Goal: Task Accomplishment & Management: Manage account settings

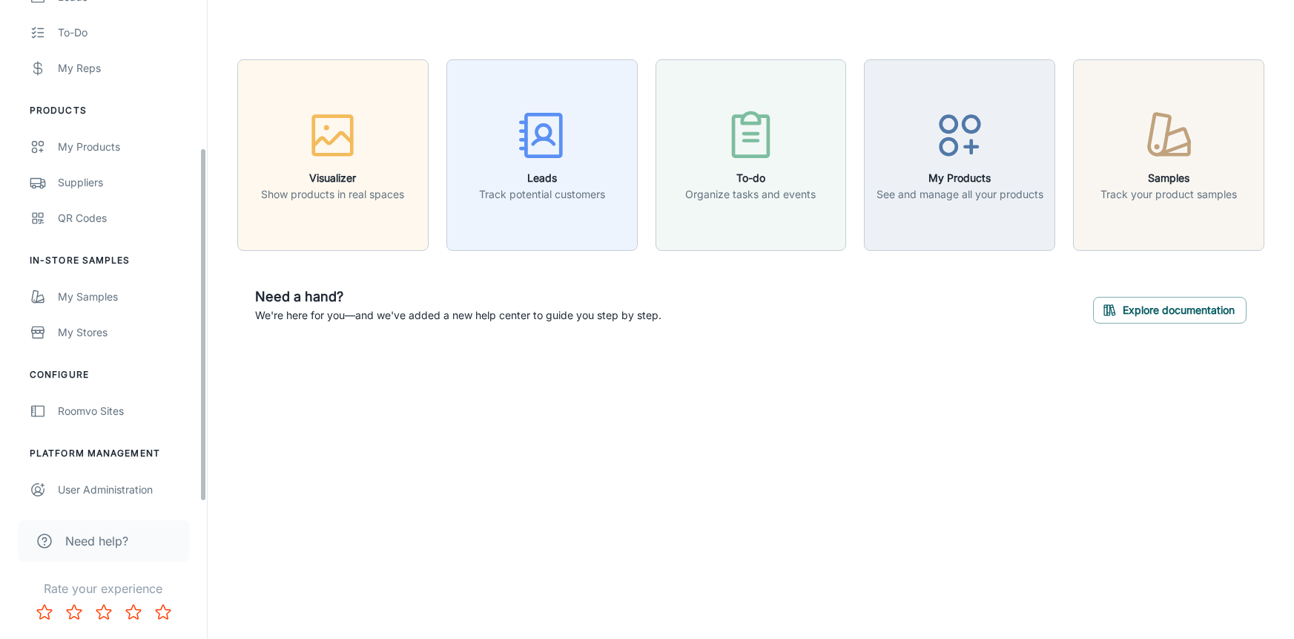
scroll to position [209, 0]
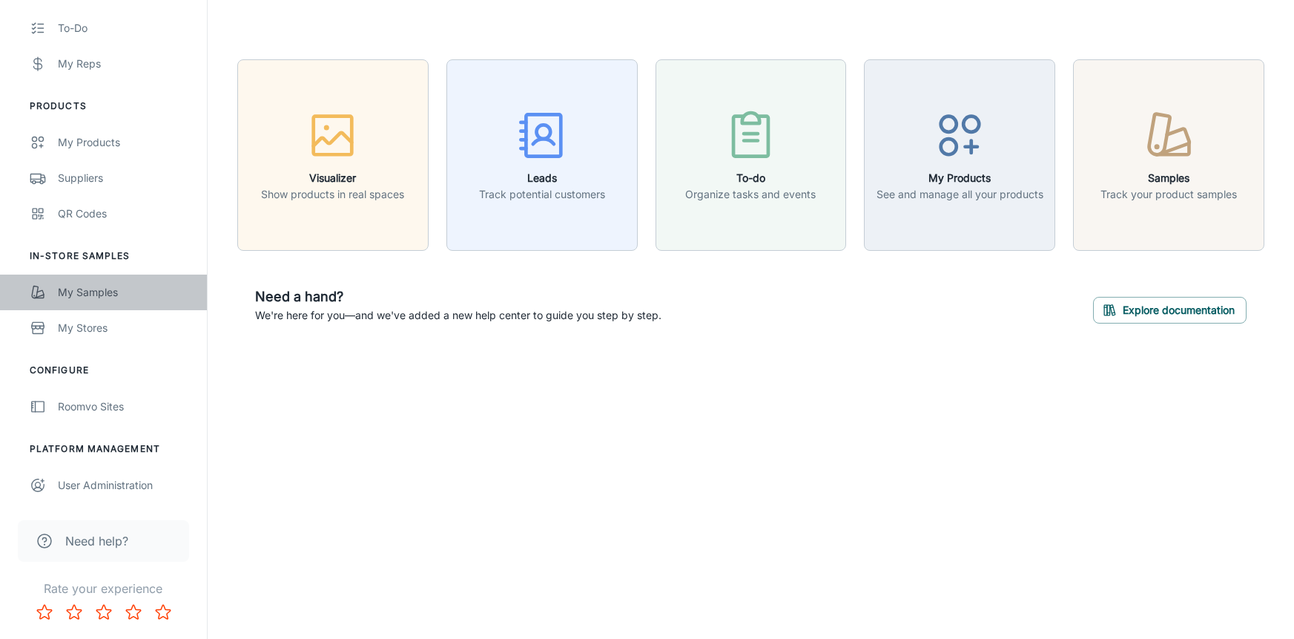
click at [102, 300] on link "My Samples" at bounding box center [103, 292] width 207 height 36
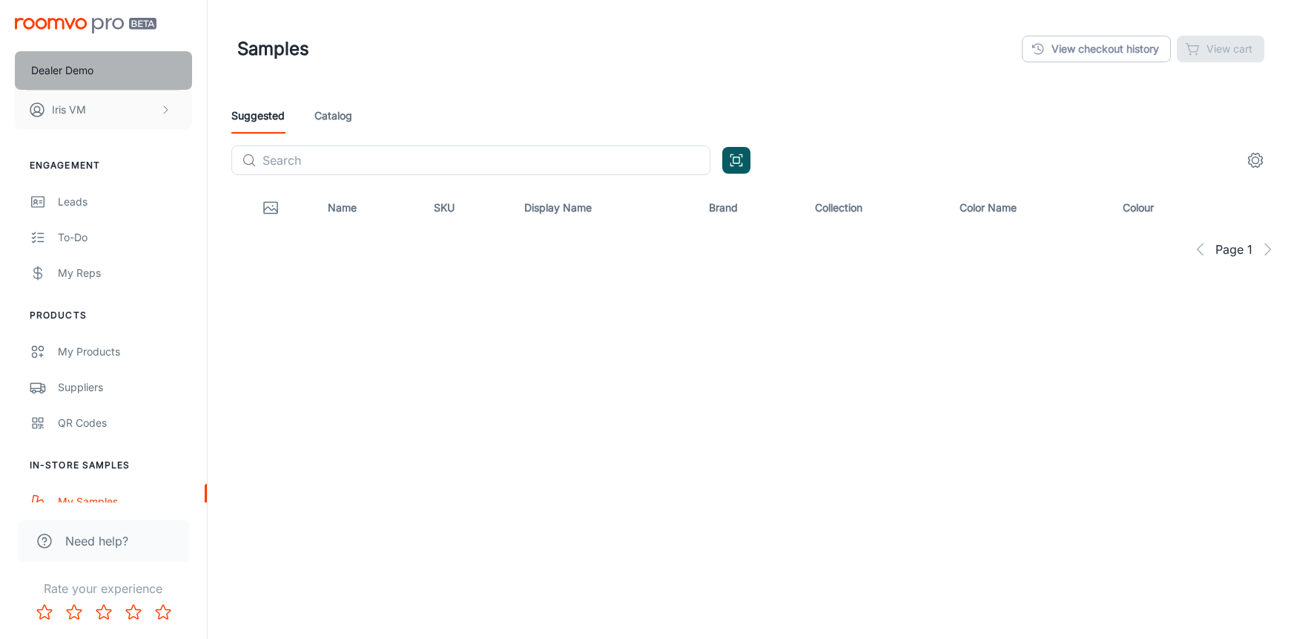
click at [96, 74] on button "Dealer Demo" at bounding box center [103, 70] width 177 height 39
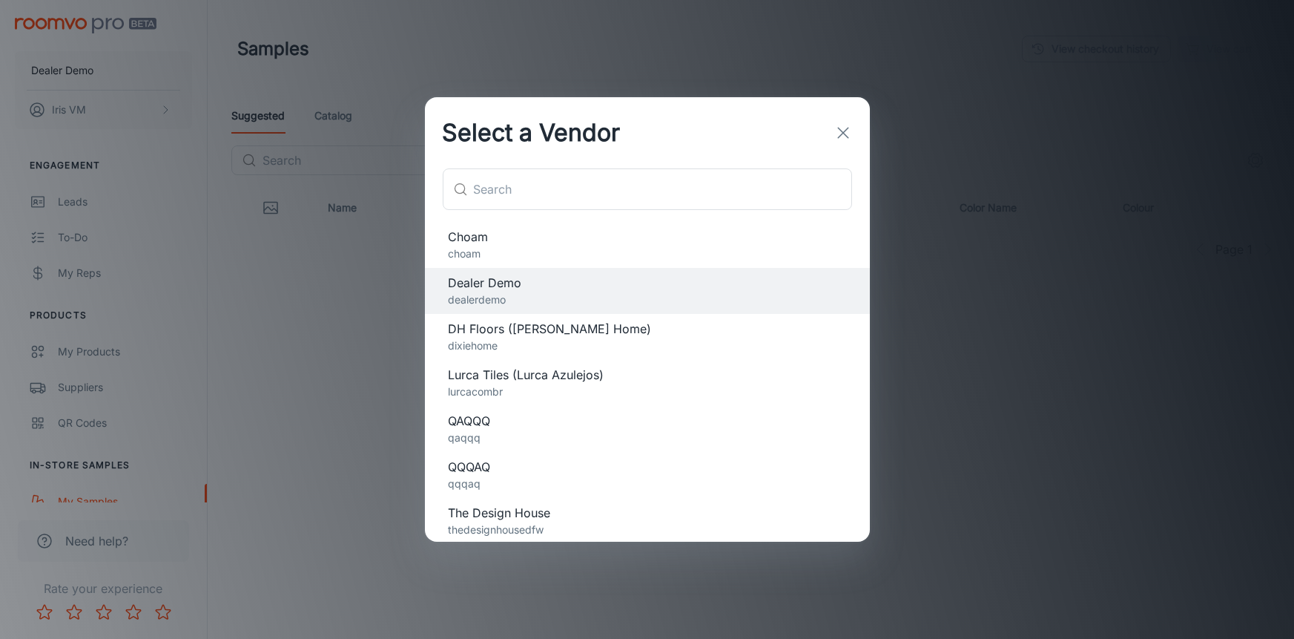
click at [513, 244] on span "Choam" at bounding box center [648, 237] width 398 height 18
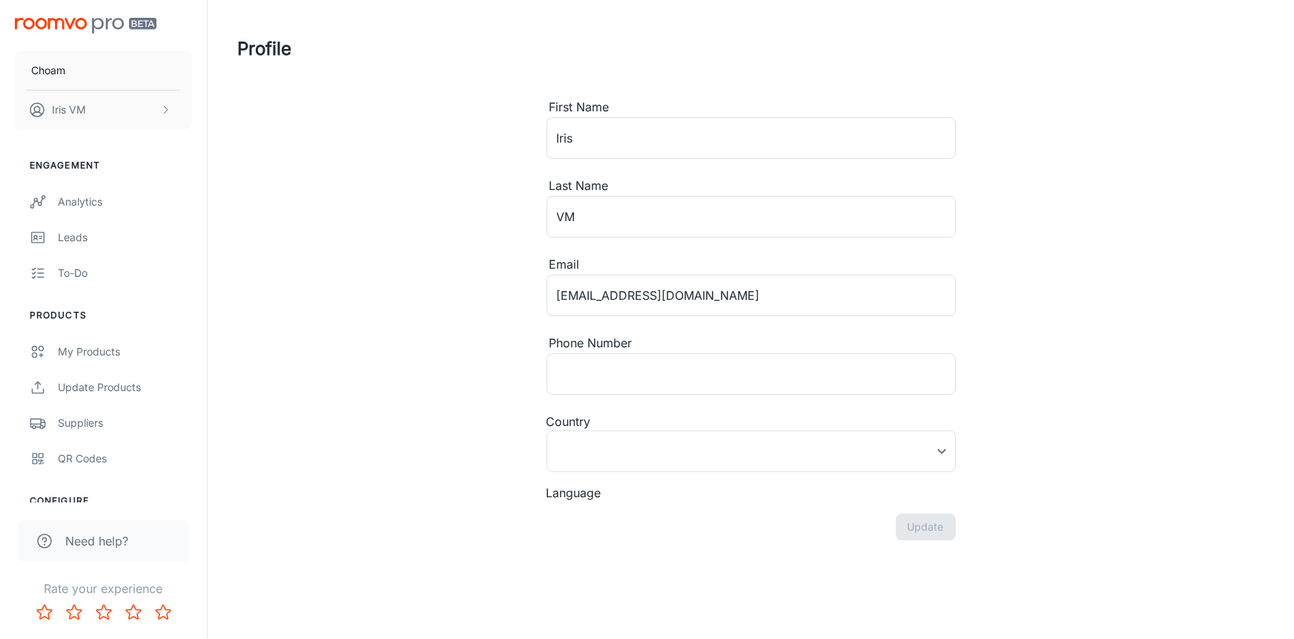
type input "[GEOGRAPHIC_DATA]"
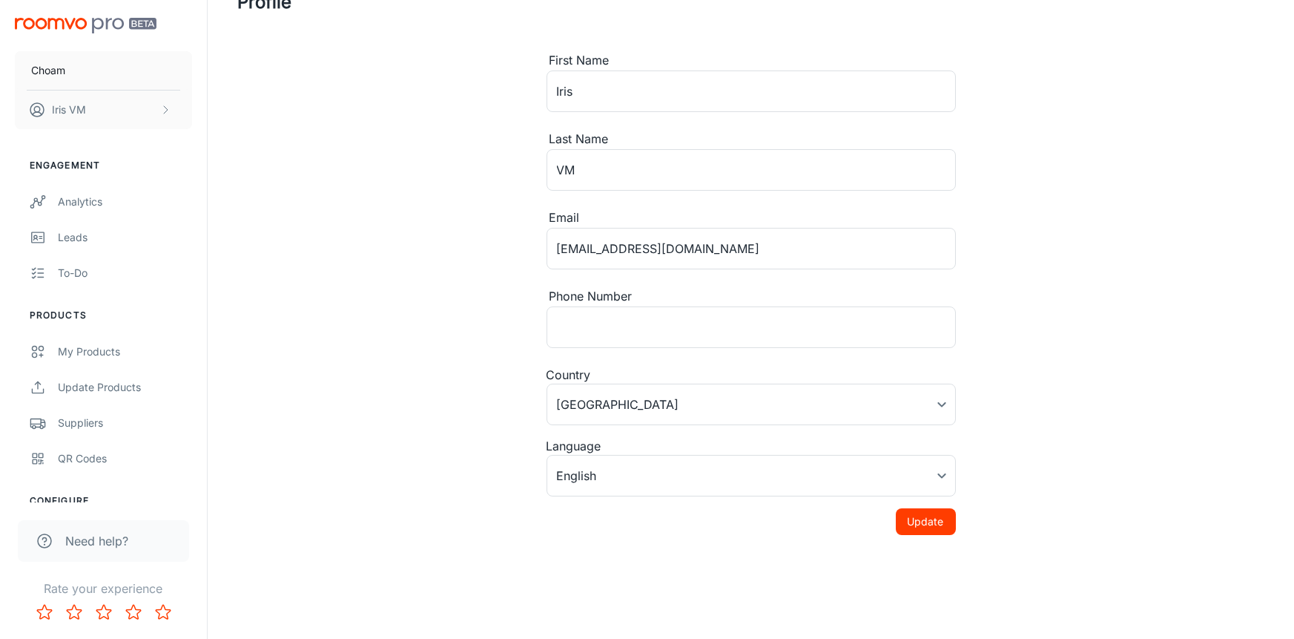
scroll to position [50, 0]
click at [924, 507] on button "Update" at bounding box center [926, 518] width 60 height 27
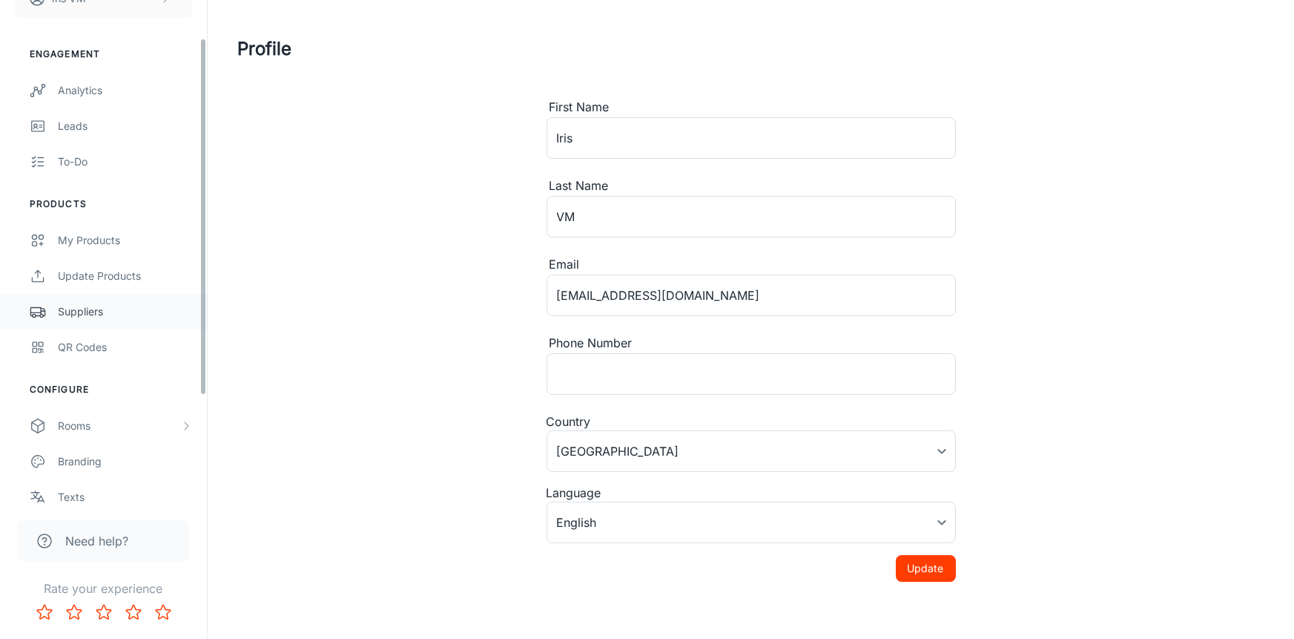
scroll to position [0, 0]
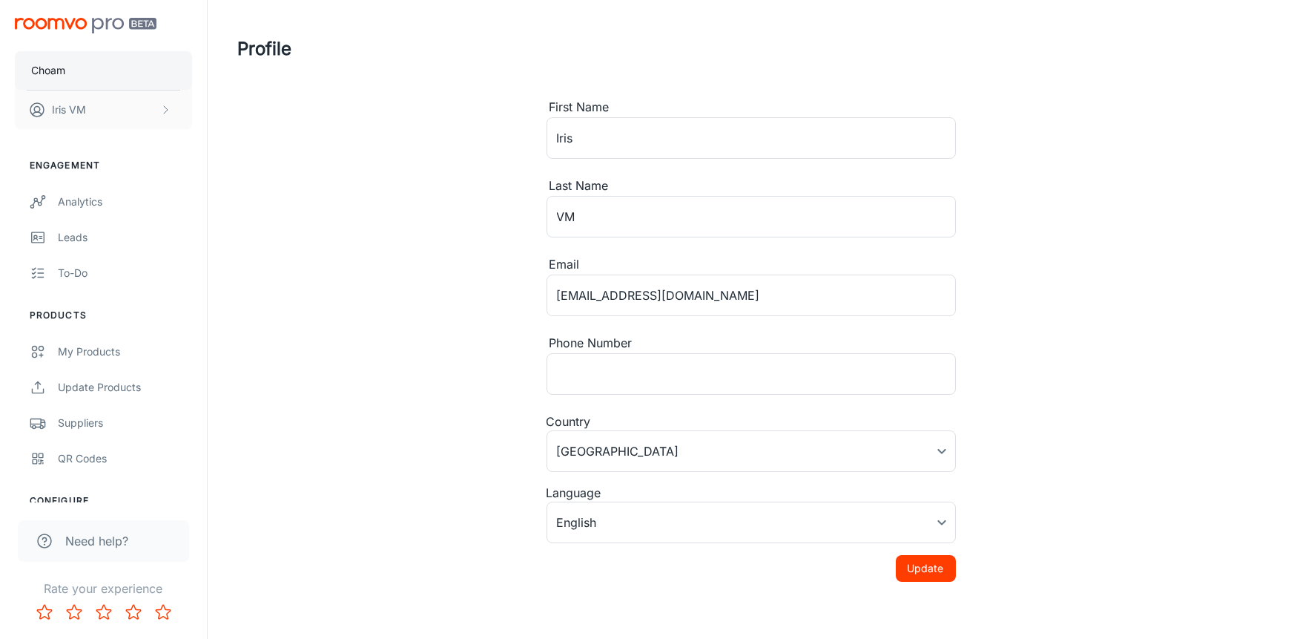
click at [65, 68] on p "Choam" at bounding box center [48, 70] width 34 height 16
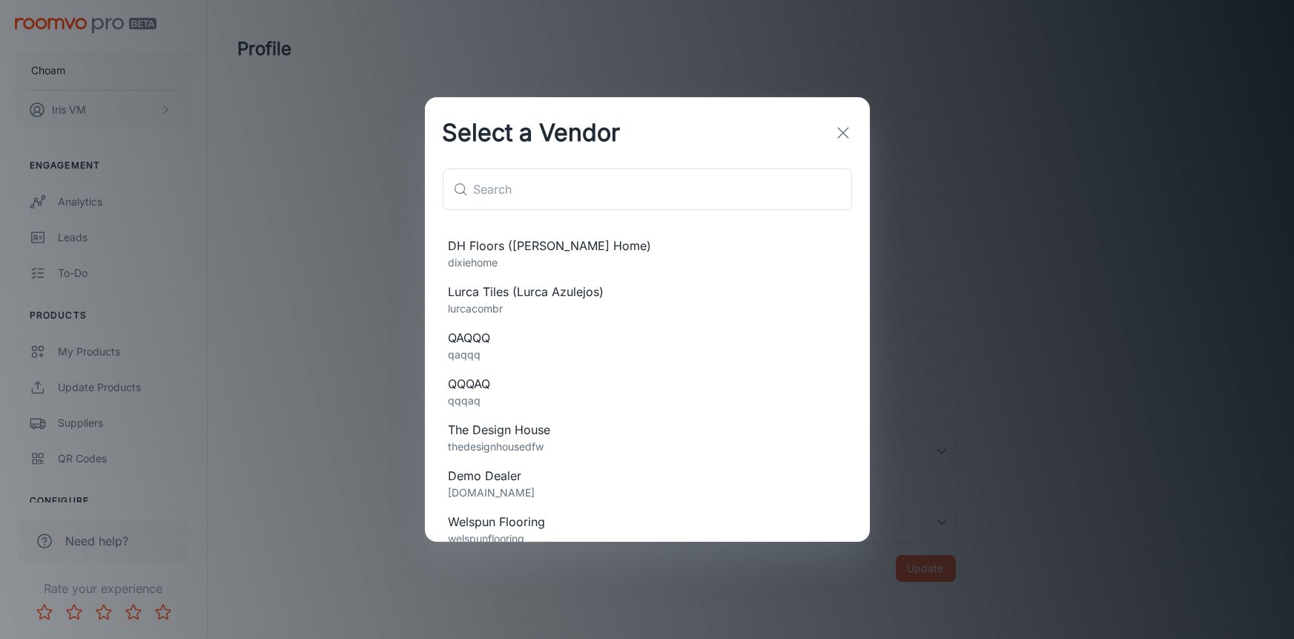
scroll to position [94, 0]
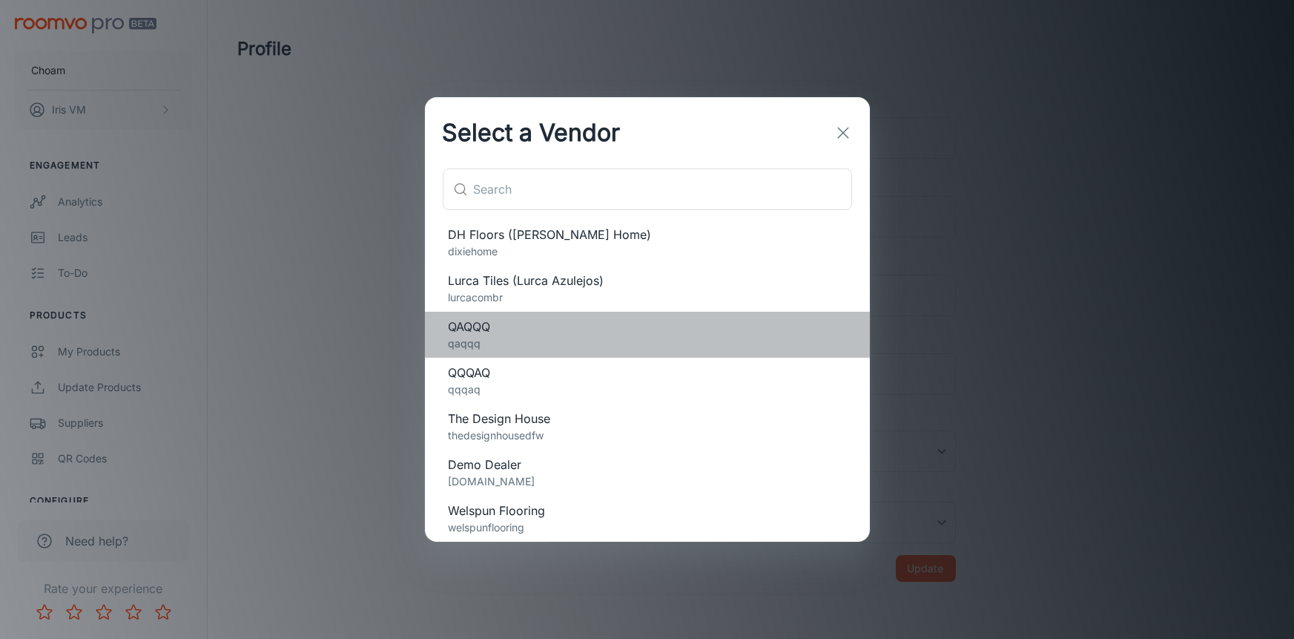
click at [552, 334] on span "QAQQQ" at bounding box center [648, 326] width 398 height 18
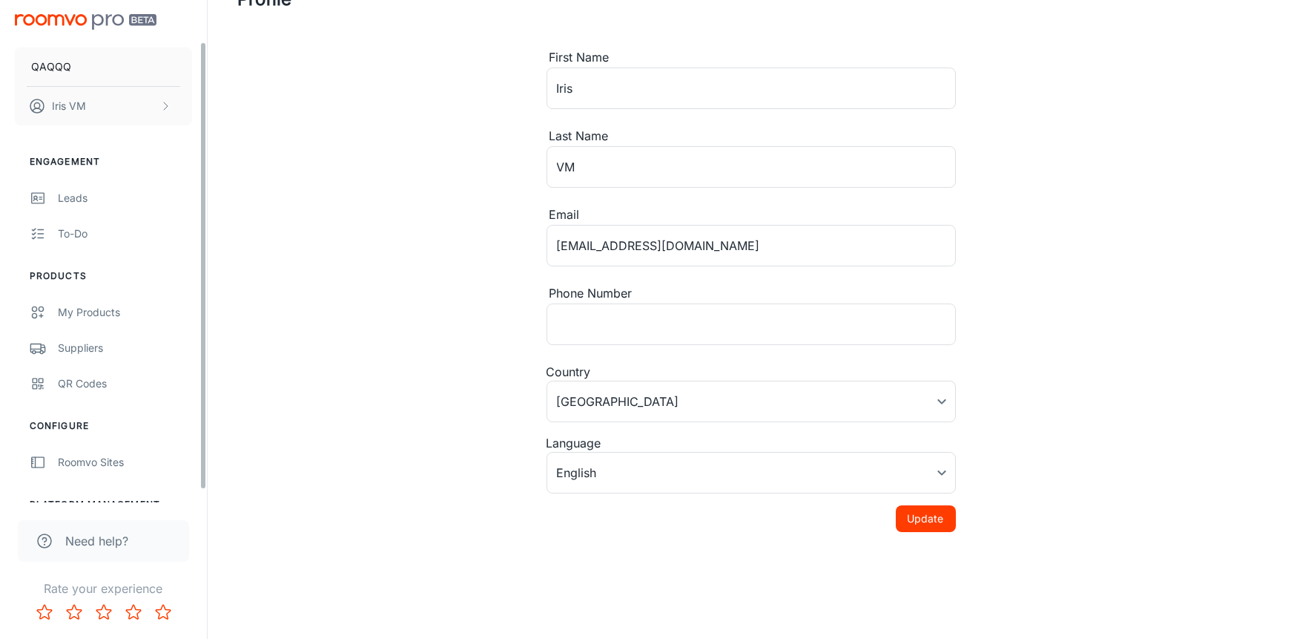
scroll to position [0, 0]
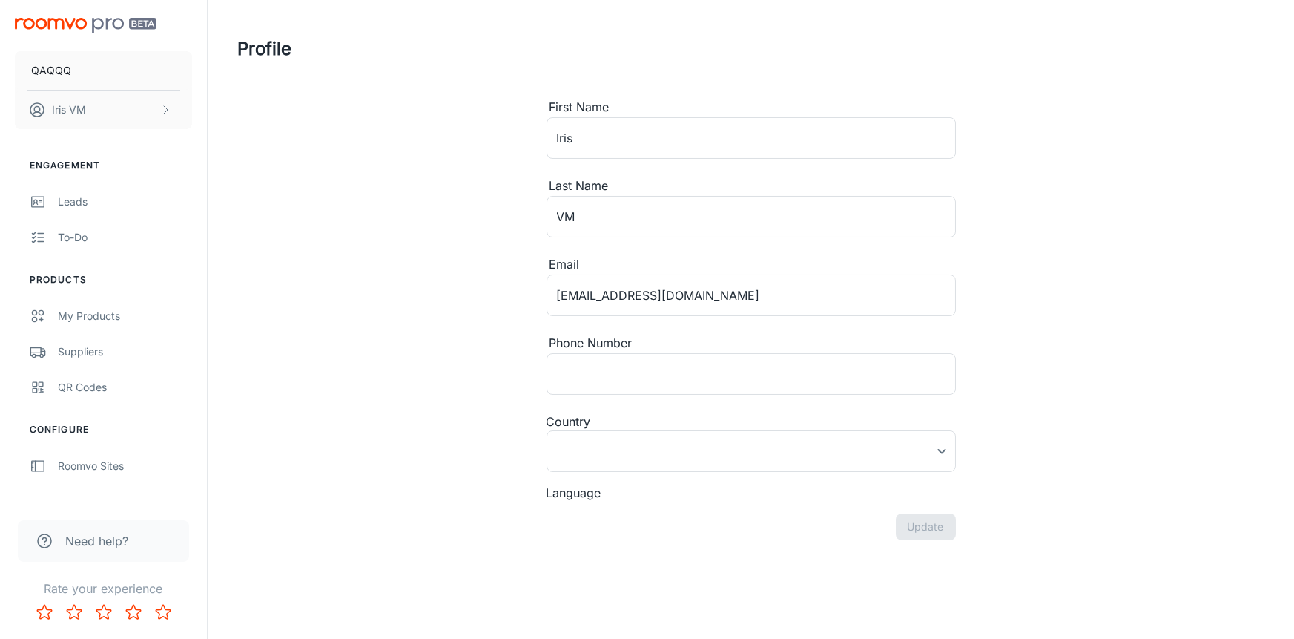
type input "[GEOGRAPHIC_DATA]"
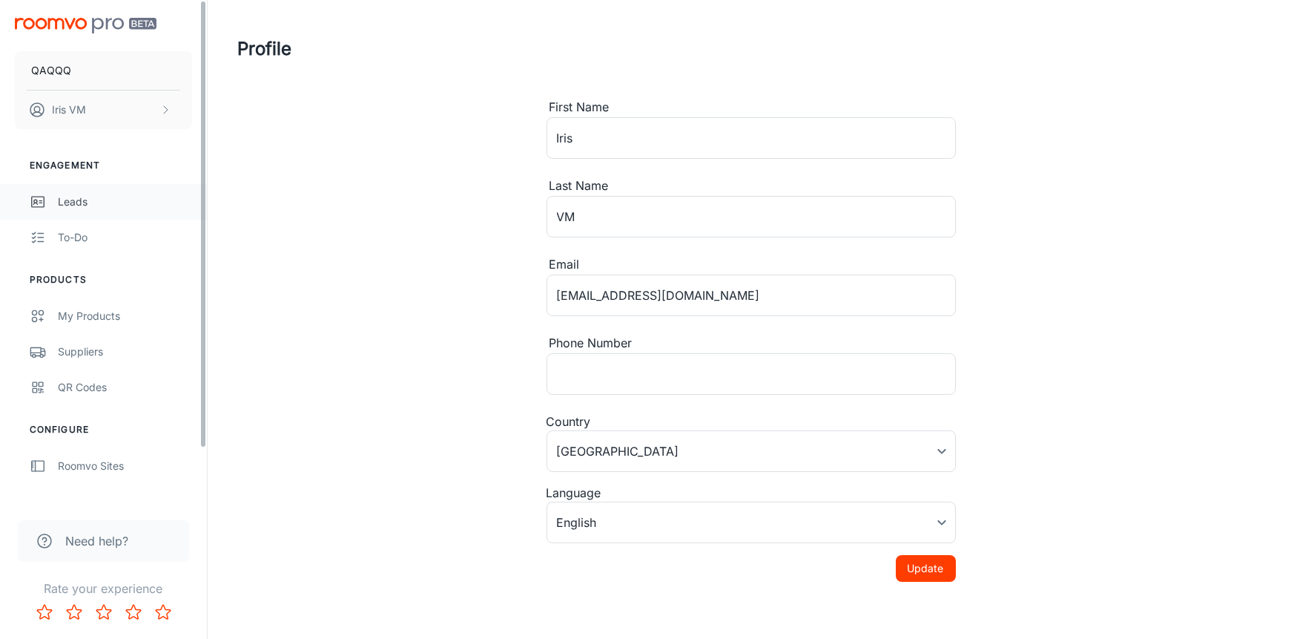
click at [92, 207] on div "Leads" at bounding box center [125, 202] width 134 height 16
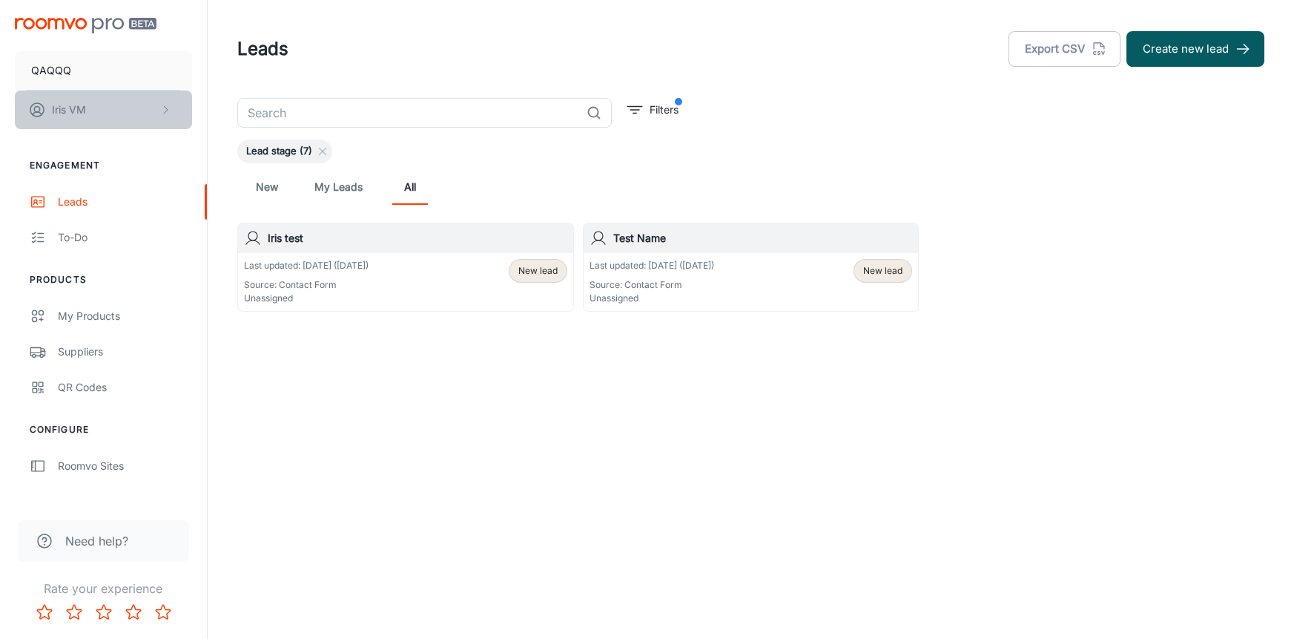
click at [84, 111] on p "Iris VM" at bounding box center [69, 110] width 34 height 16
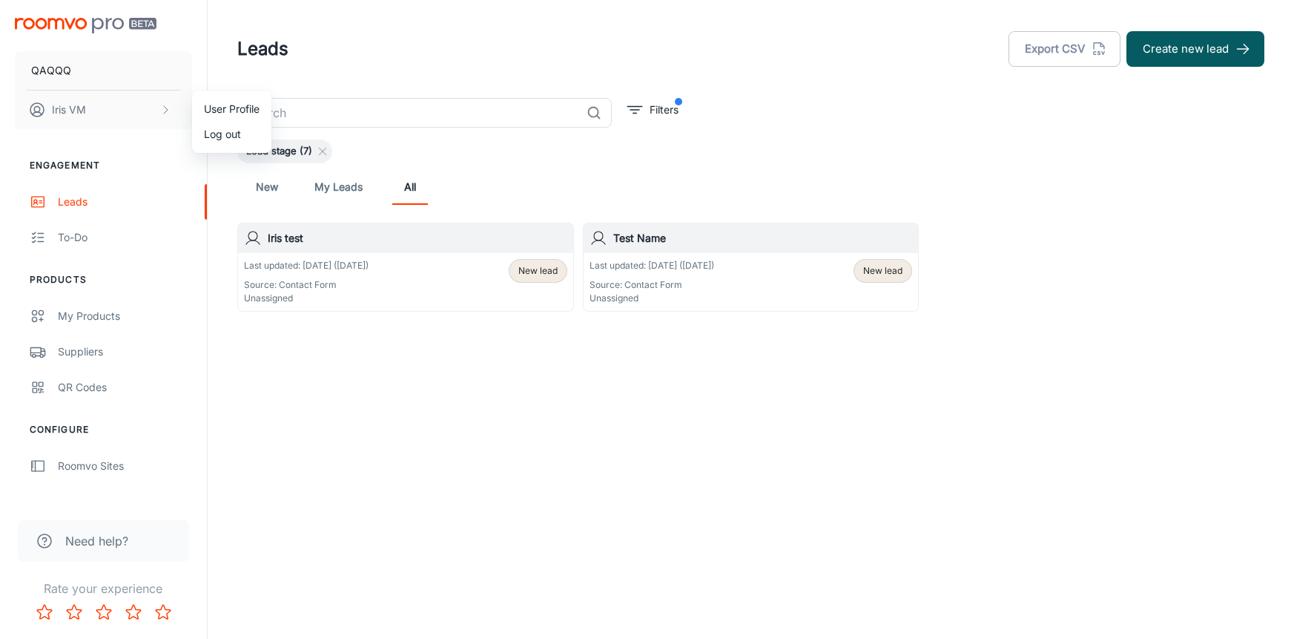
click at [319, 415] on div at bounding box center [647, 319] width 1294 height 639
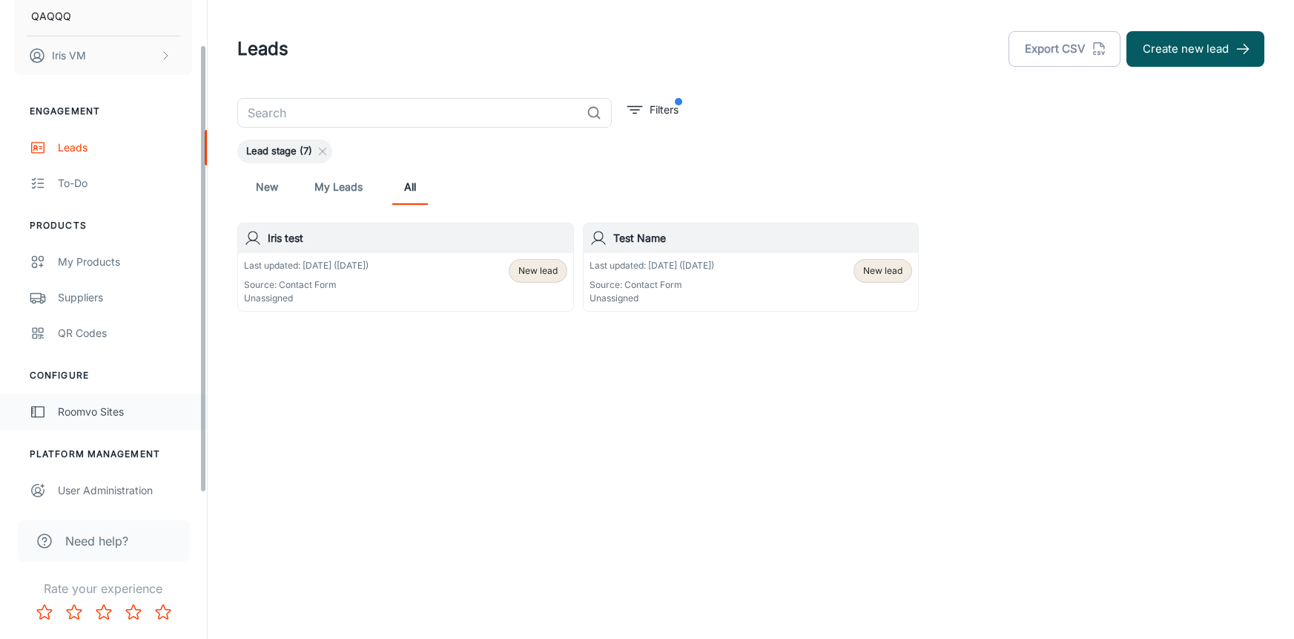
scroll to position [59, 0]
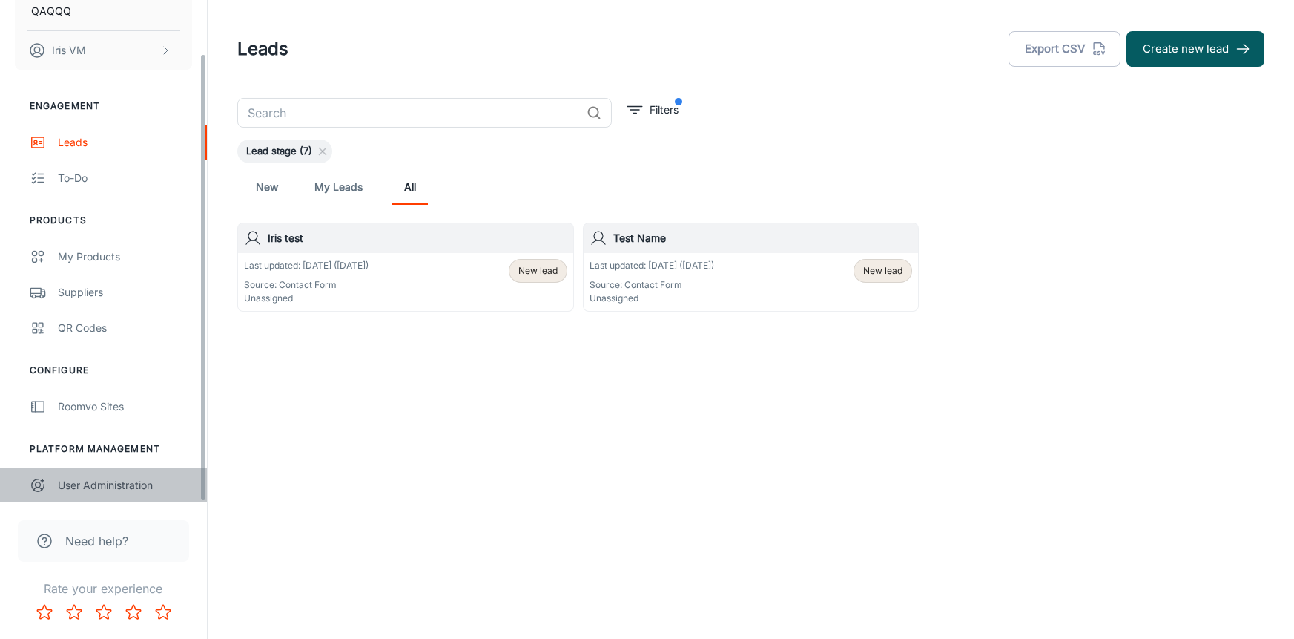
click at [128, 497] on link "User Administration" at bounding box center [103, 485] width 207 height 36
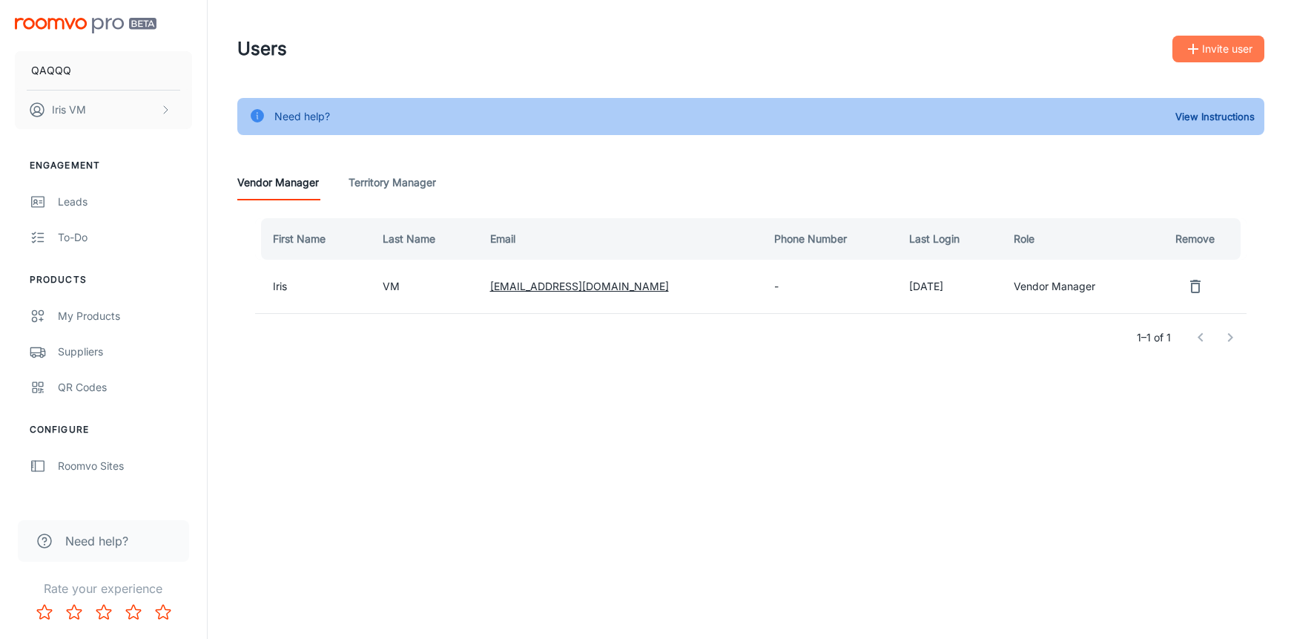
click at [1238, 43] on button "Invite user" at bounding box center [1219, 49] width 92 height 27
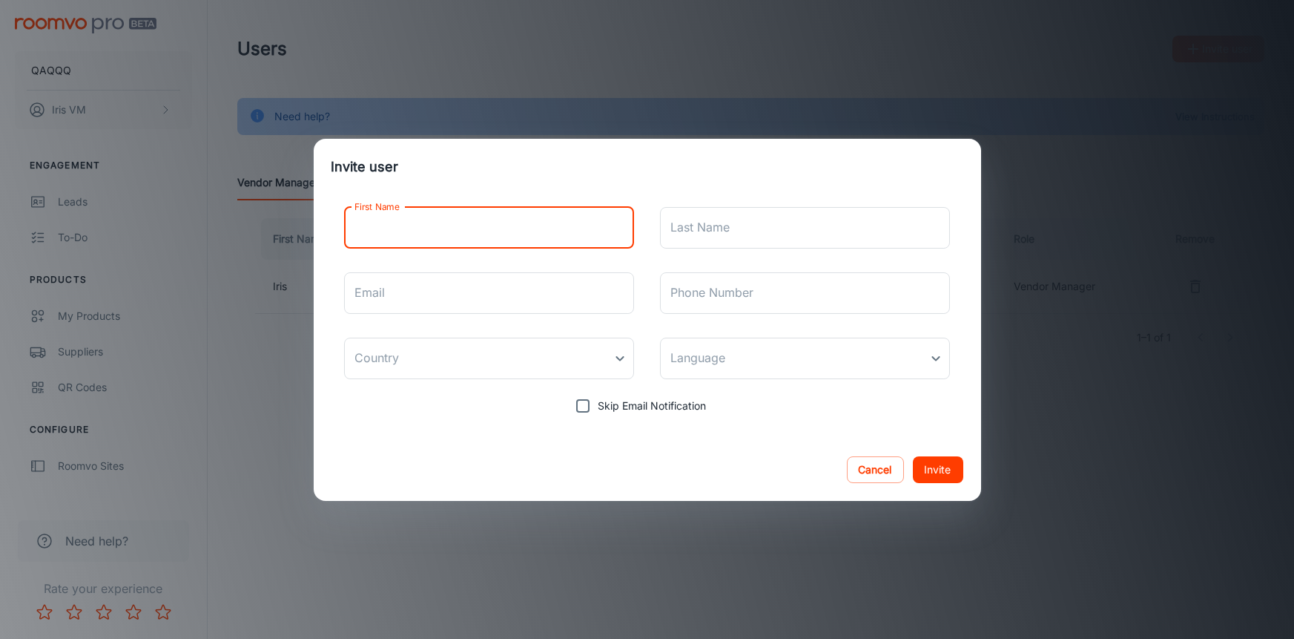
click at [576, 215] on input "First Name" at bounding box center [489, 228] width 291 height 42
click at [1055, 234] on div "Invite user First Name First Name Last Name Last Name Email Email Phone Number …" at bounding box center [647, 319] width 1294 height 639
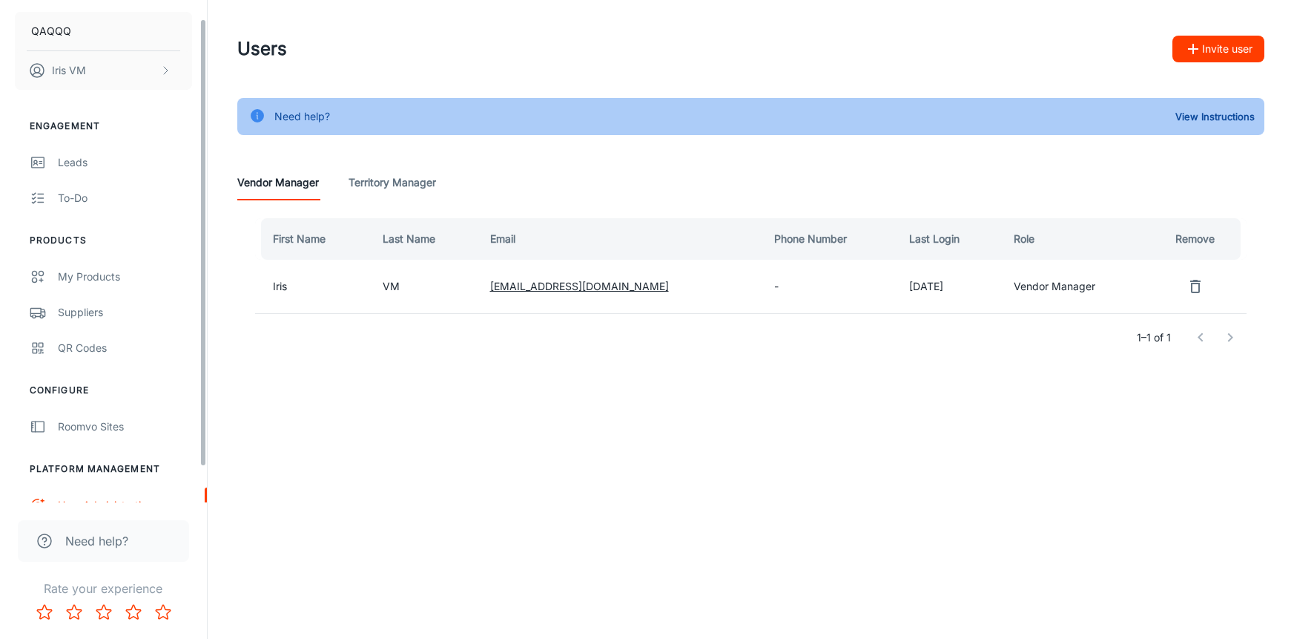
scroll to position [59, 0]
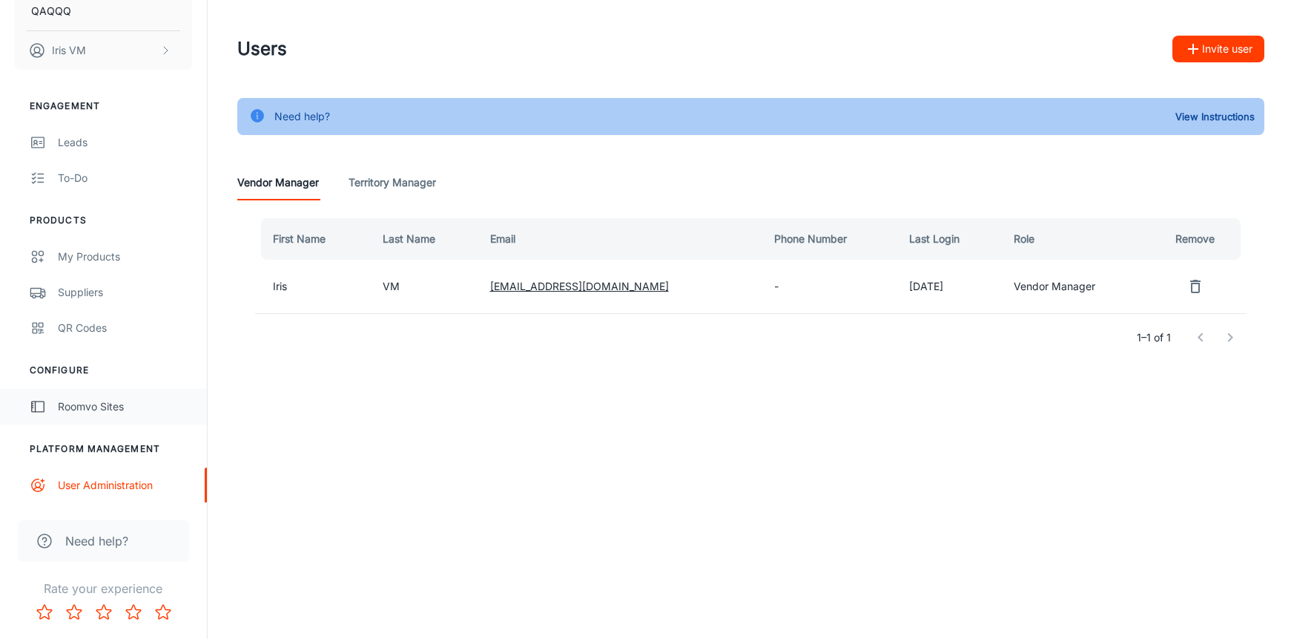
click at [108, 421] on link "Roomvo Sites" at bounding box center [103, 407] width 207 height 36
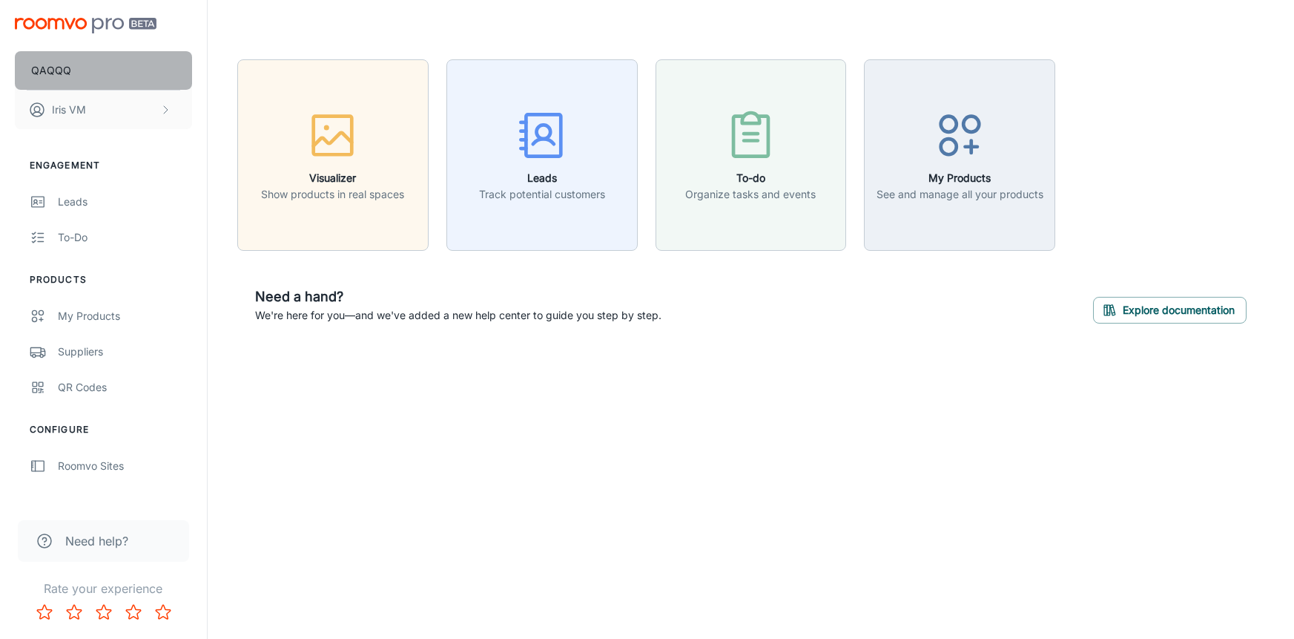
click at [111, 84] on button "QAQQQ" at bounding box center [103, 70] width 177 height 39
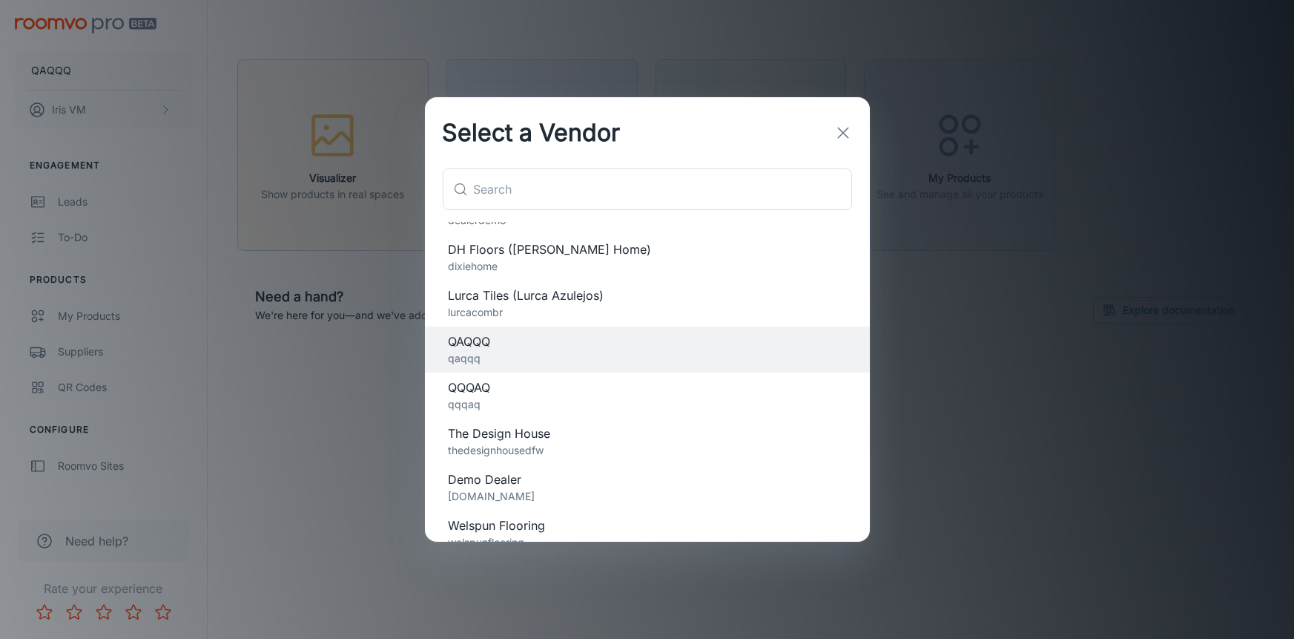
scroll to position [89, 0]
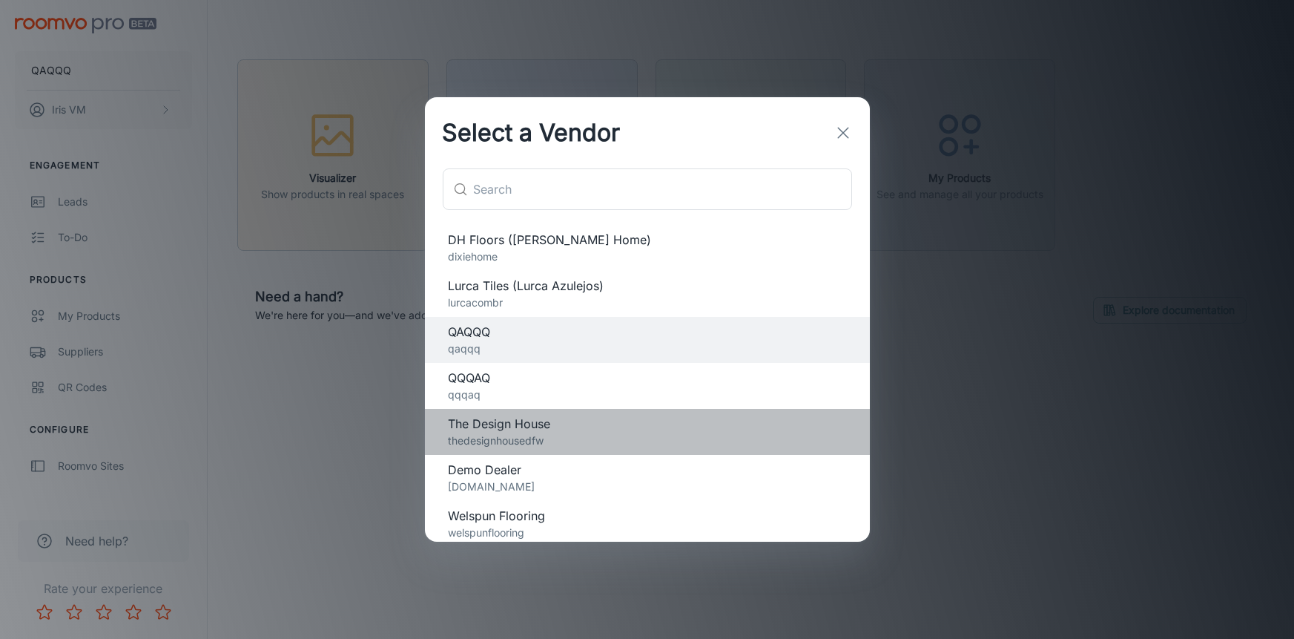
click at [491, 438] on p "thedesignhousedfw" at bounding box center [648, 440] width 398 height 16
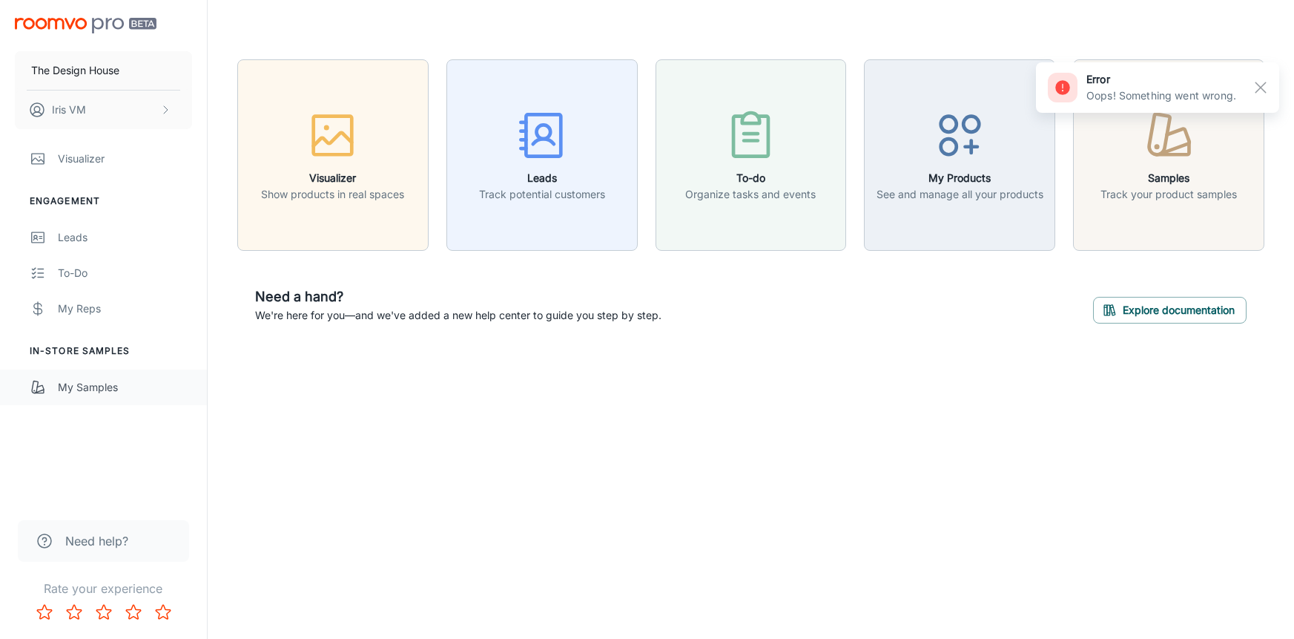
click at [73, 381] on div "My Samples" at bounding box center [125, 387] width 134 height 16
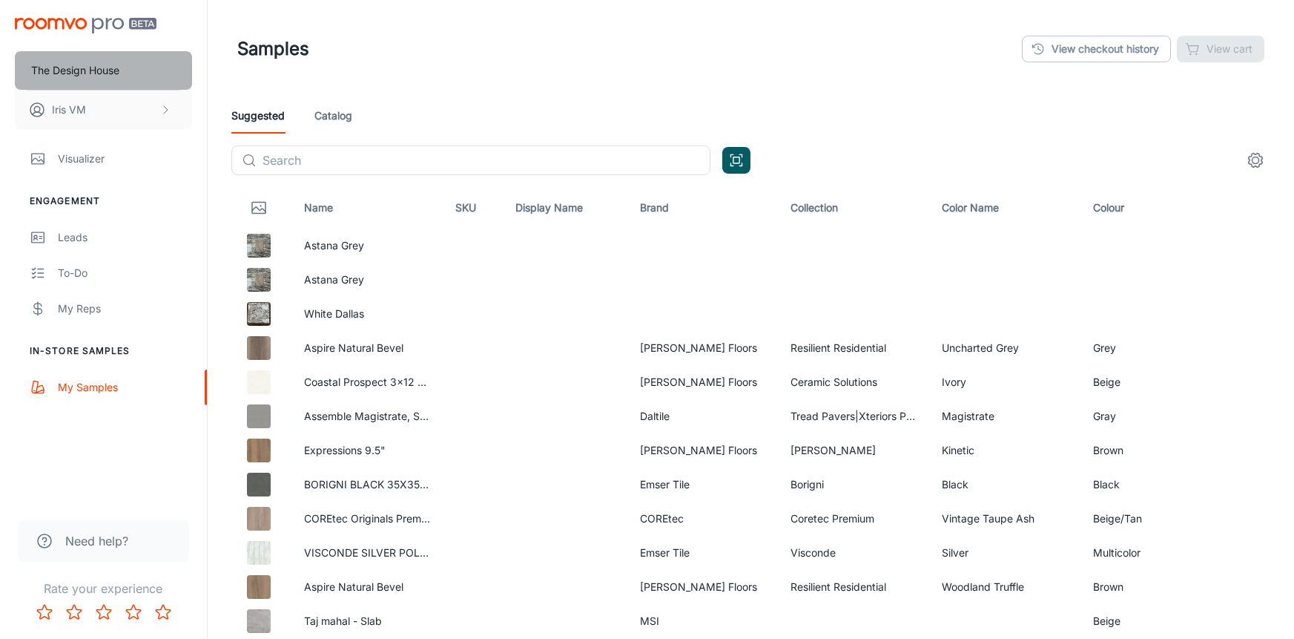
click at [72, 76] on p "The Design House" at bounding box center [75, 70] width 88 height 16
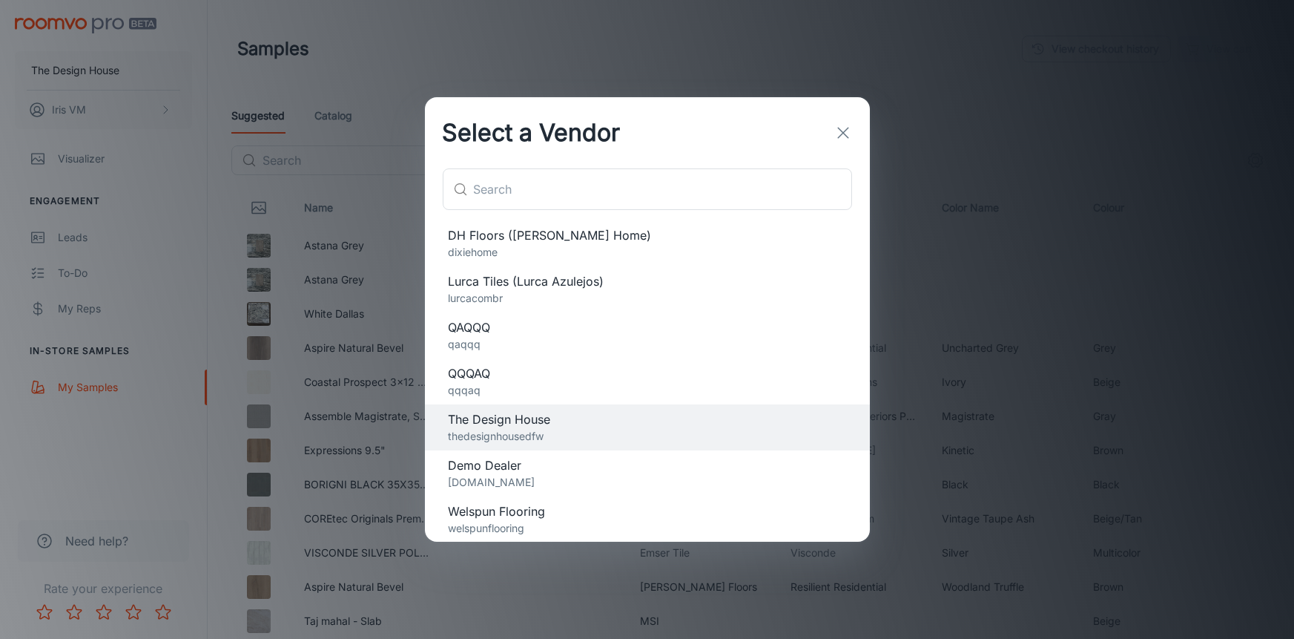
scroll to position [94, 0]
click at [544, 522] on p "welspunflooring" at bounding box center [648, 527] width 398 height 16
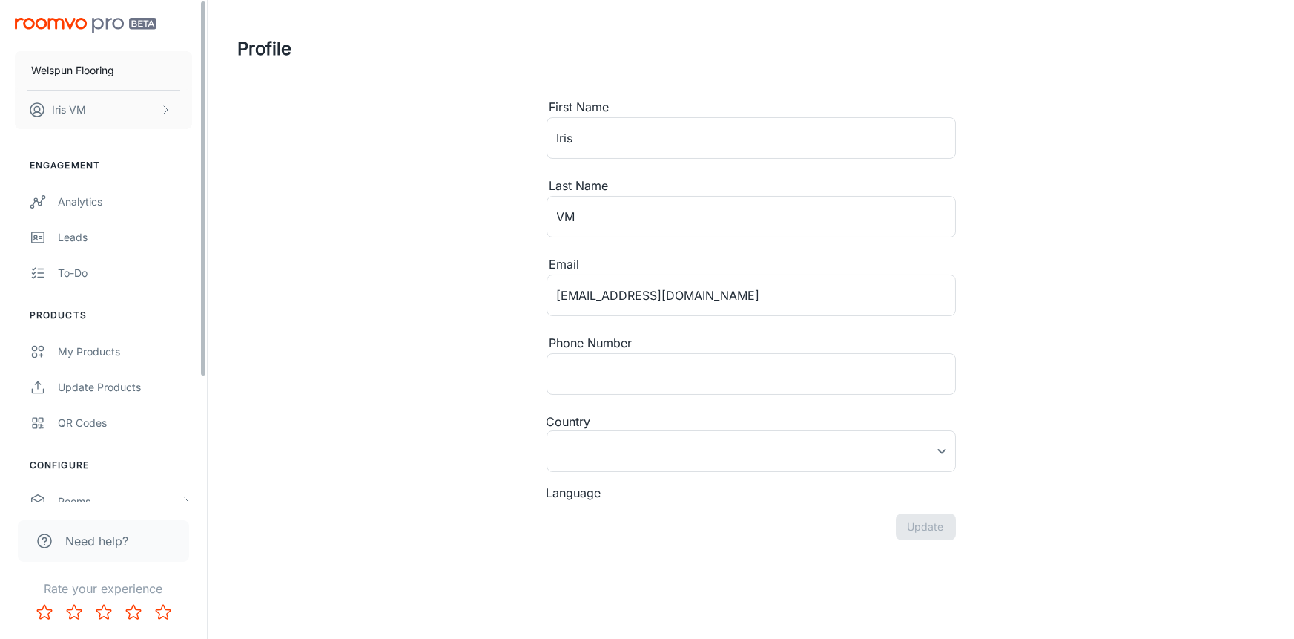
type input "[GEOGRAPHIC_DATA]"
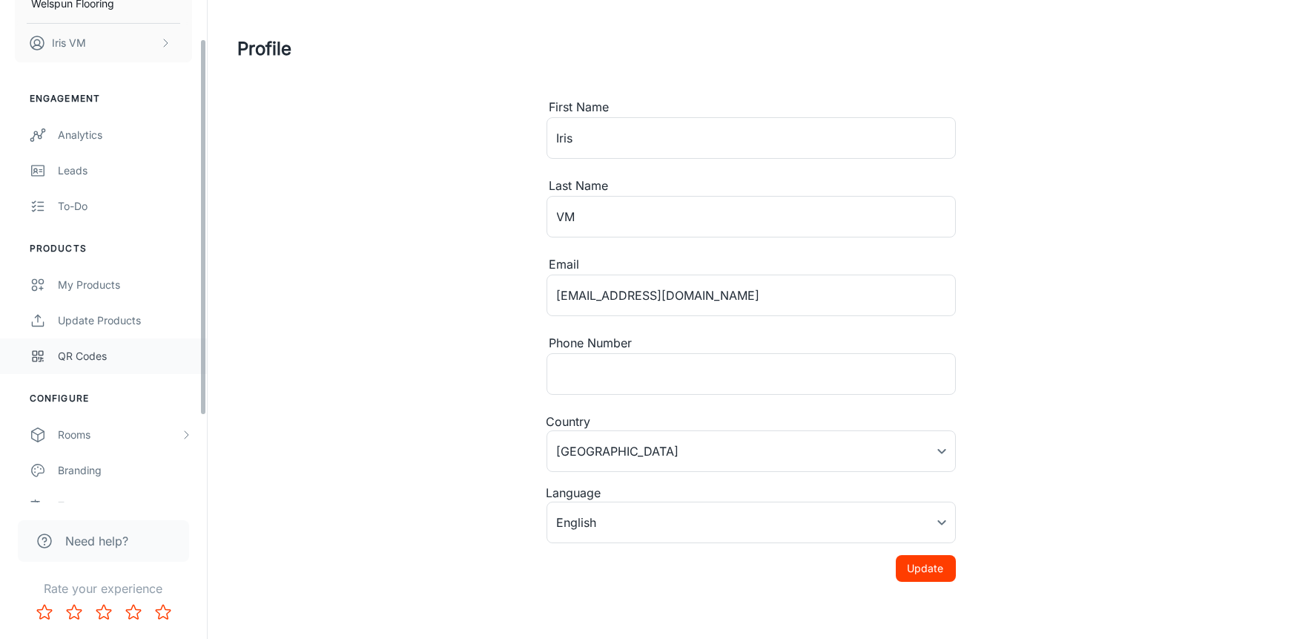
scroll to position [166, 0]
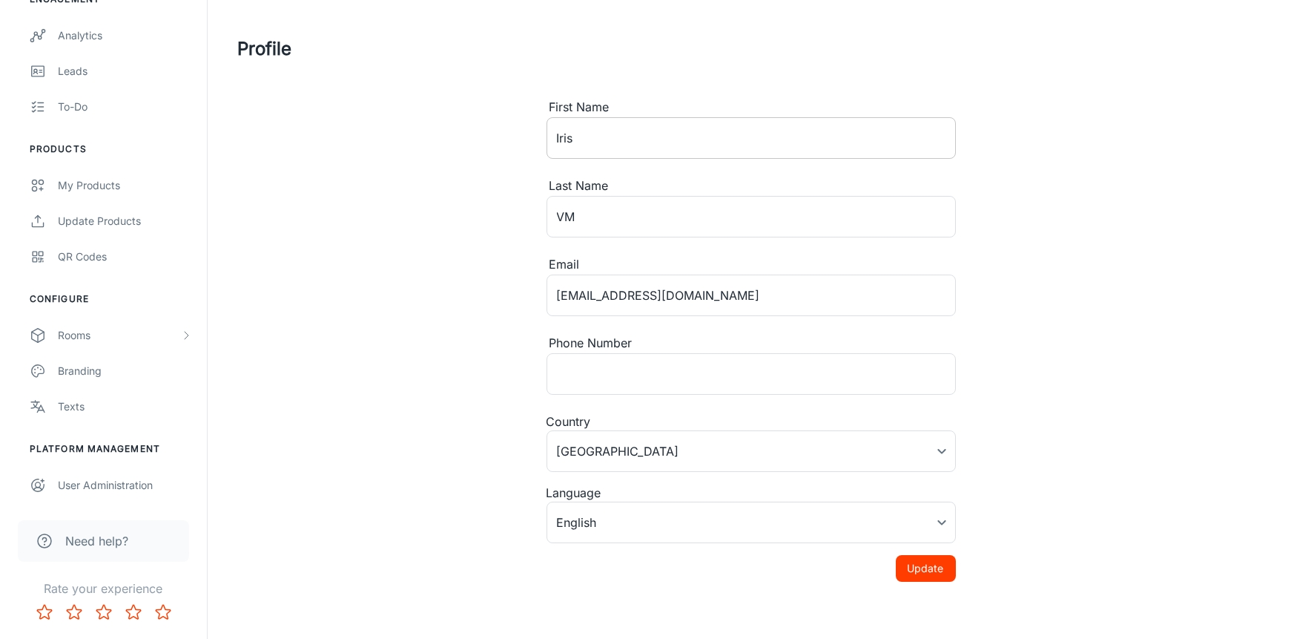
click at [624, 143] on input "Iris" at bounding box center [751, 138] width 409 height 42
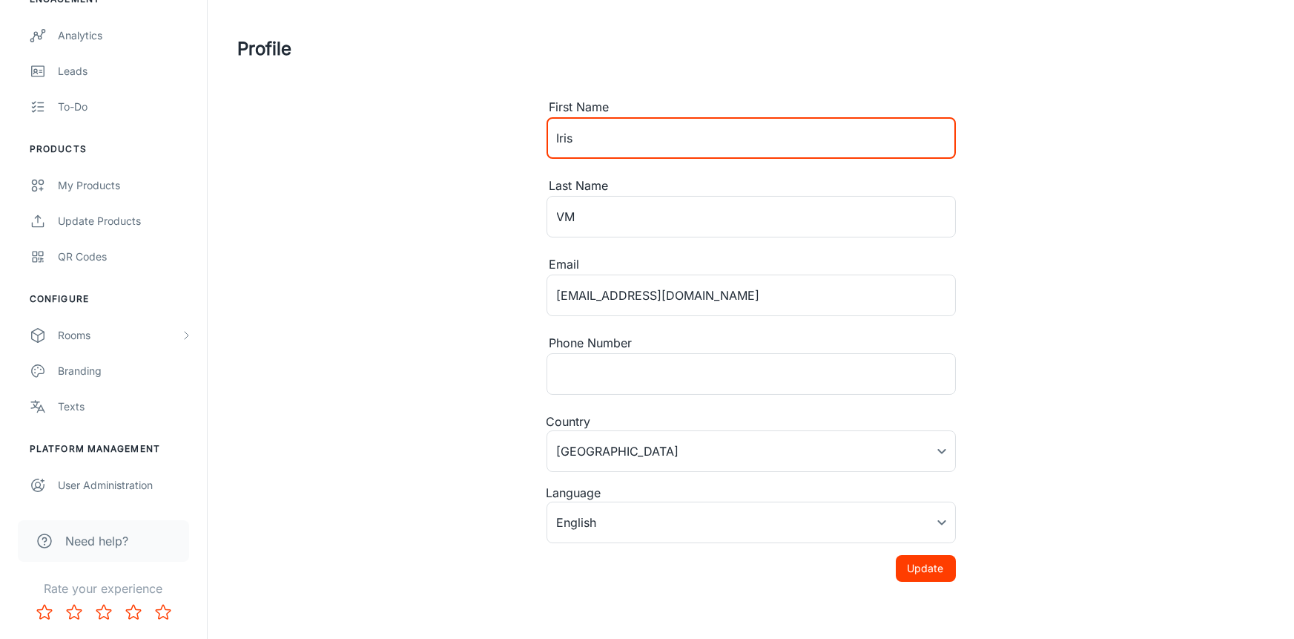
click at [346, 285] on div "Profile First Name Iris ​ Last Name VM ​ Email iris.shiminqiao@gmail.com ​ Phon…" at bounding box center [751, 314] width 1063 height 629
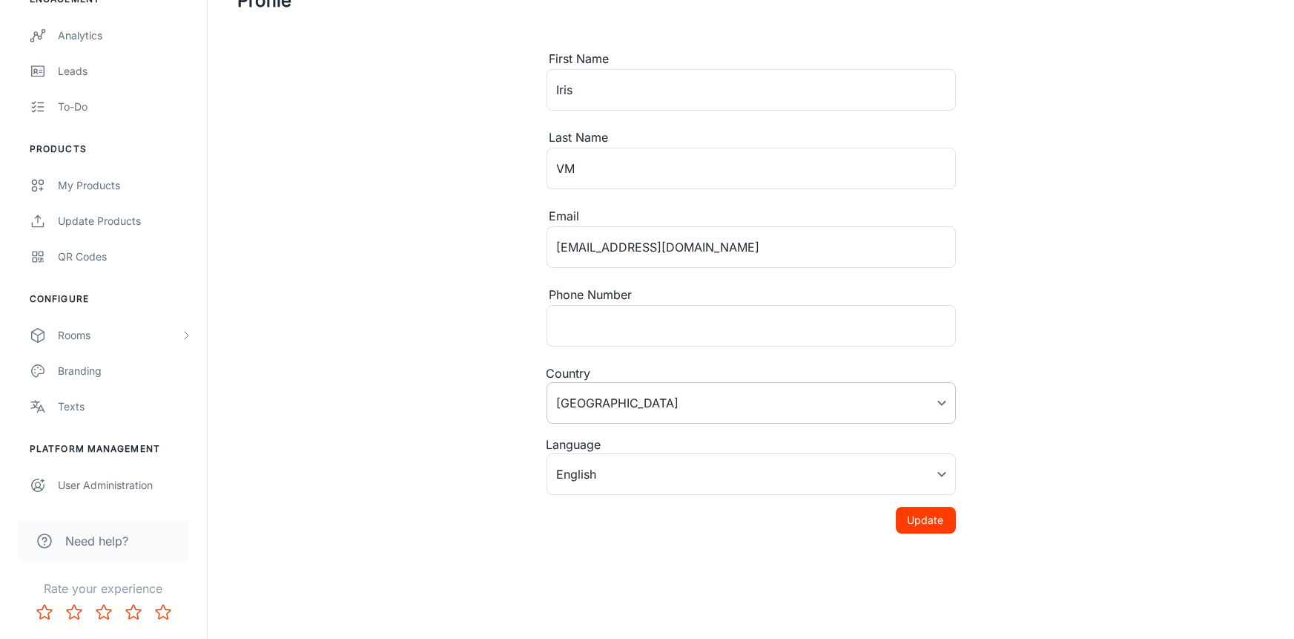
scroll to position [50, 0]
click at [918, 505] on button "Update" at bounding box center [926, 518] width 60 height 27
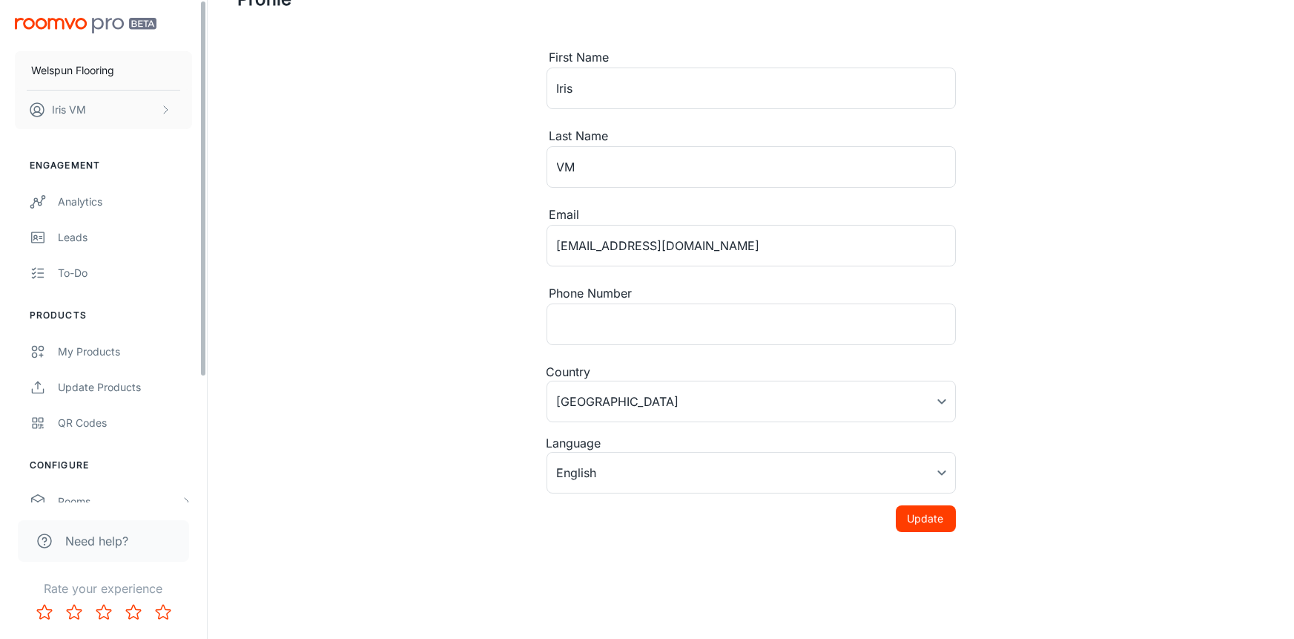
scroll to position [0, 0]
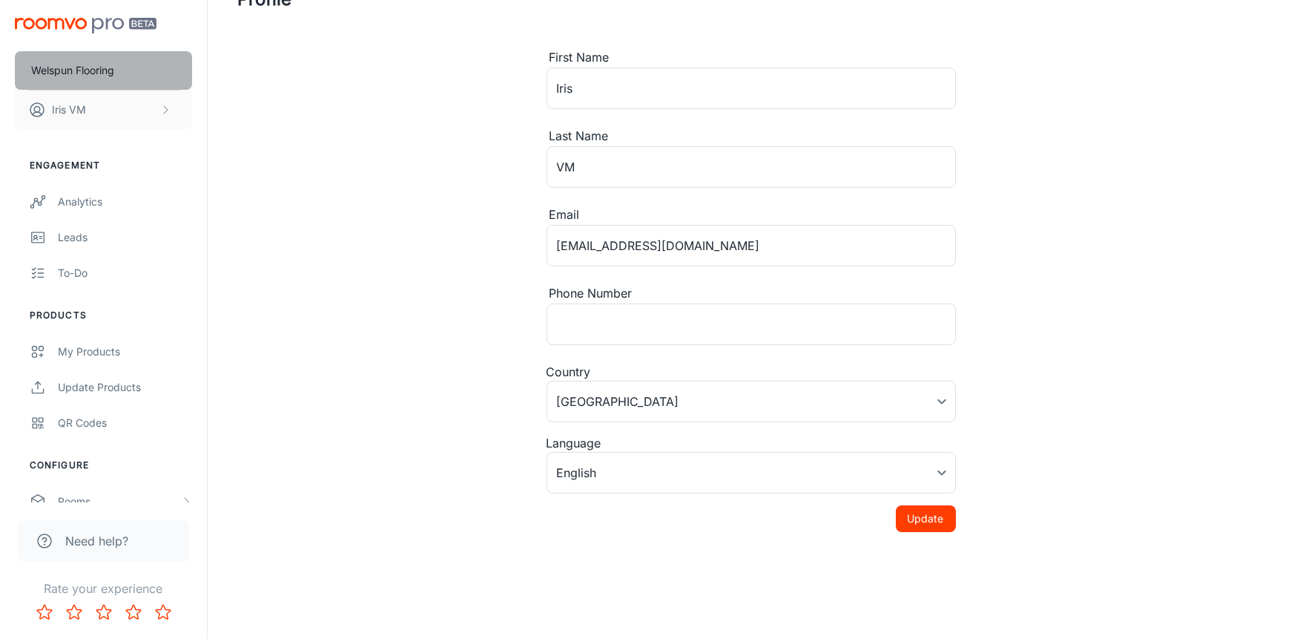
click at [84, 79] on button "Welspun Flooring" at bounding box center [103, 70] width 177 height 39
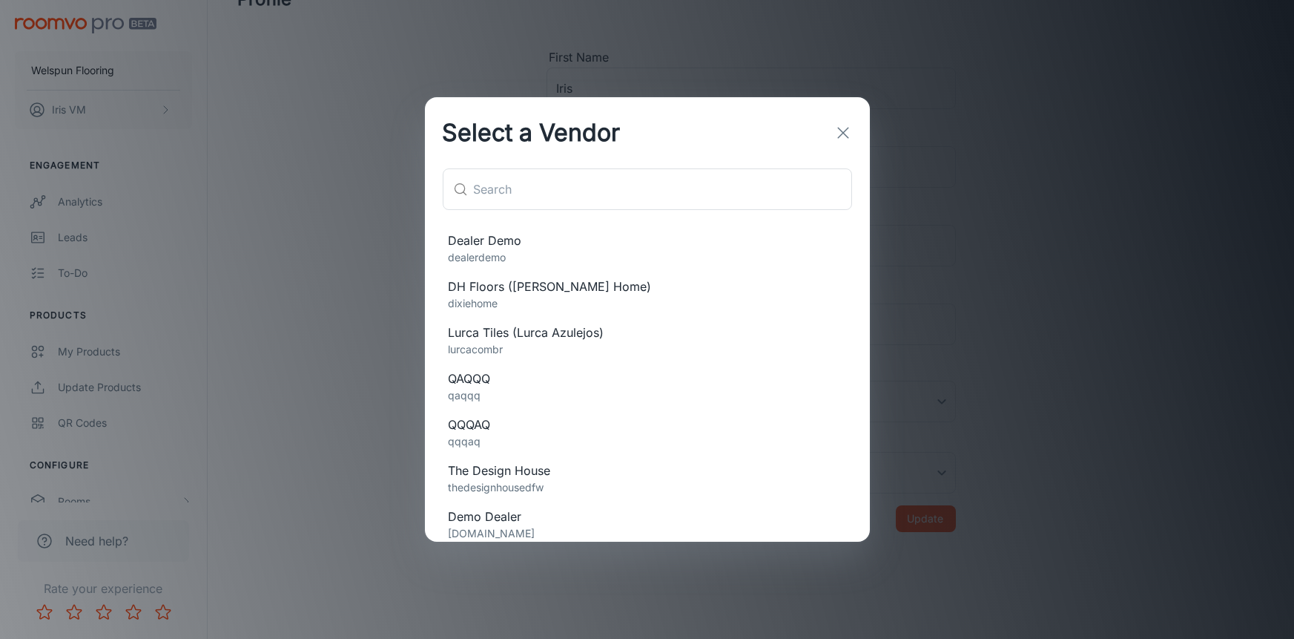
scroll to position [94, 0]
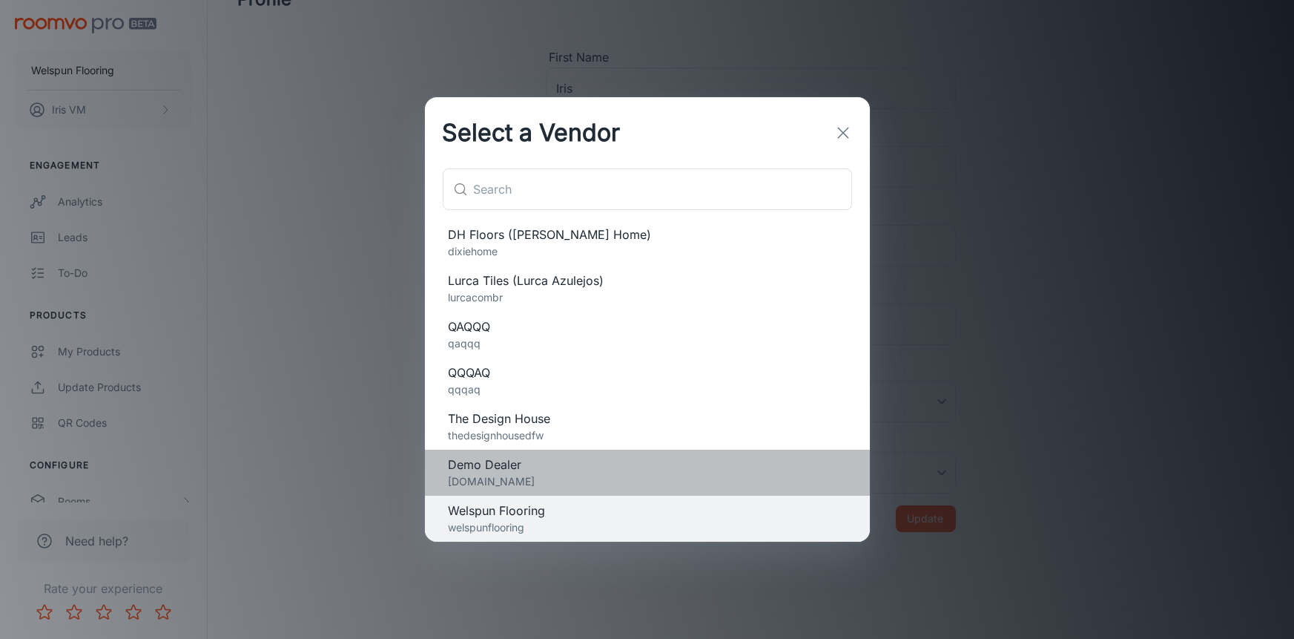
click at [540, 477] on p "[DOMAIN_NAME]" at bounding box center [648, 481] width 398 height 16
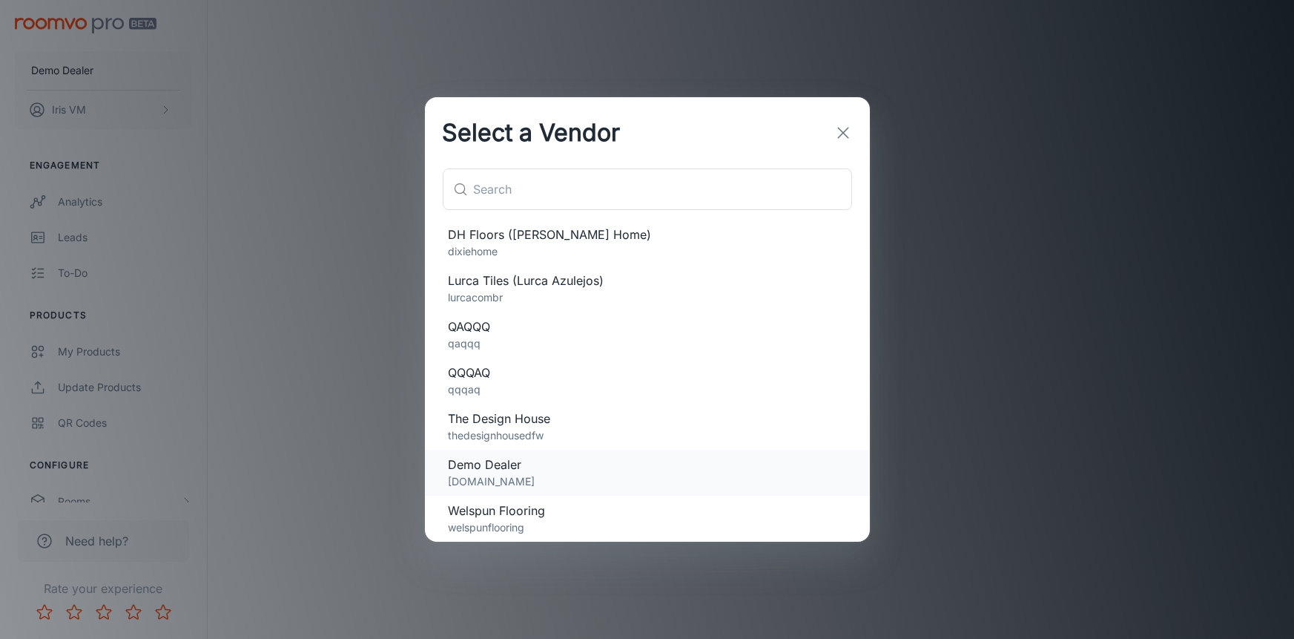
scroll to position [0, 0]
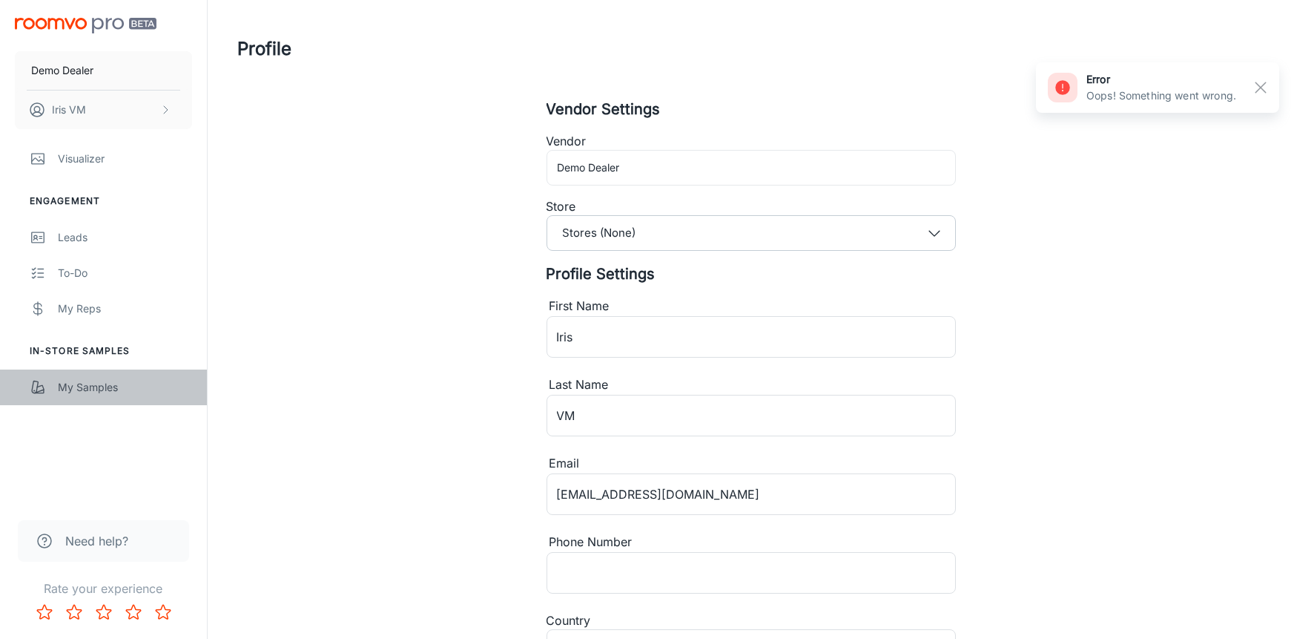
click at [82, 398] on link "My Samples" at bounding box center [103, 387] width 207 height 36
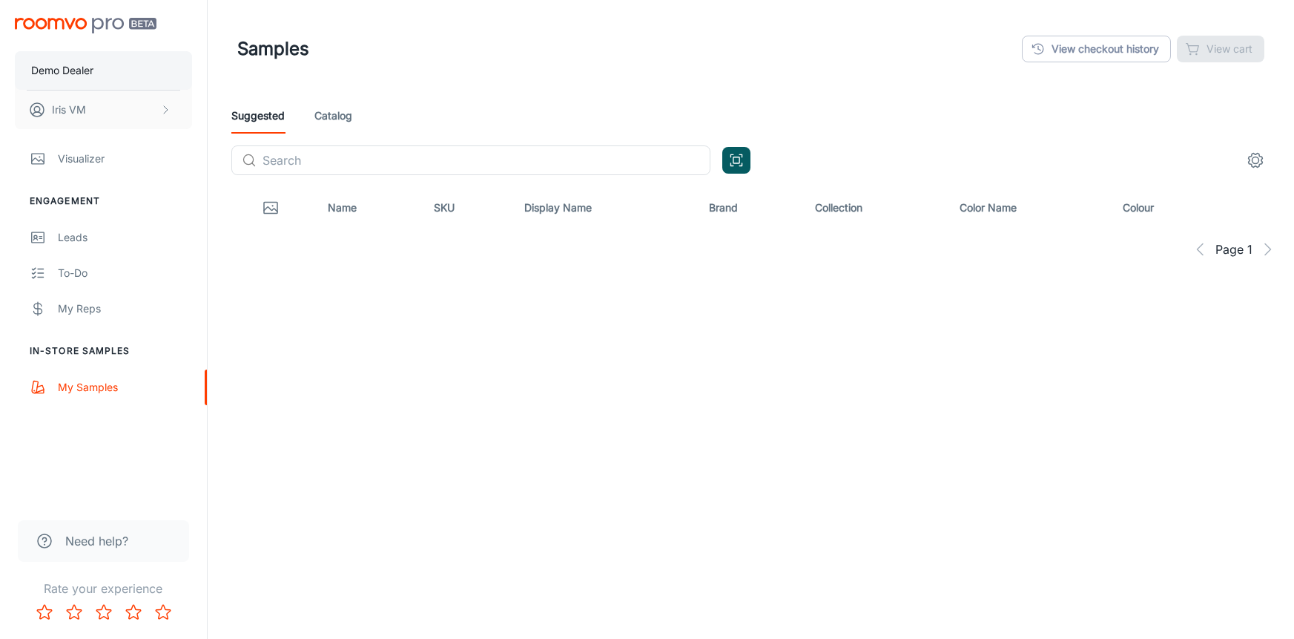
click at [70, 69] on p "Demo Dealer" at bounding box center [62, 70] width 62 height 16
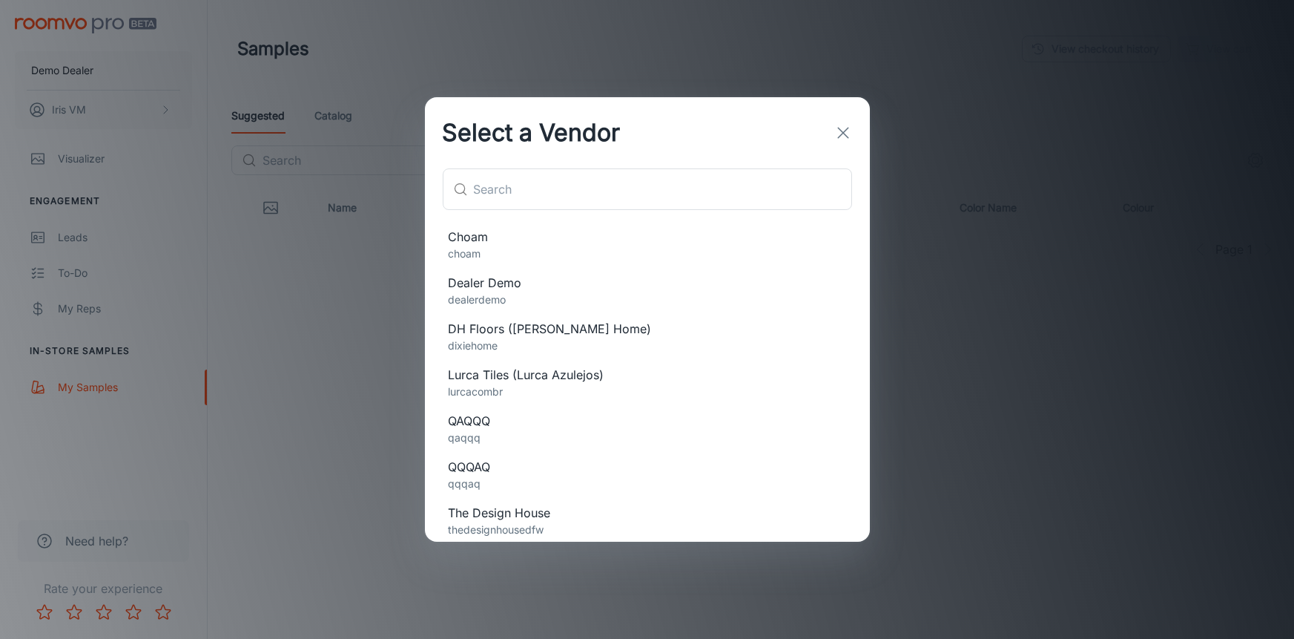
click at [545, 332] on span "DH Floors ([PERSON_NAME] Home)" at bounding box center [648, 329] width 398 height 18
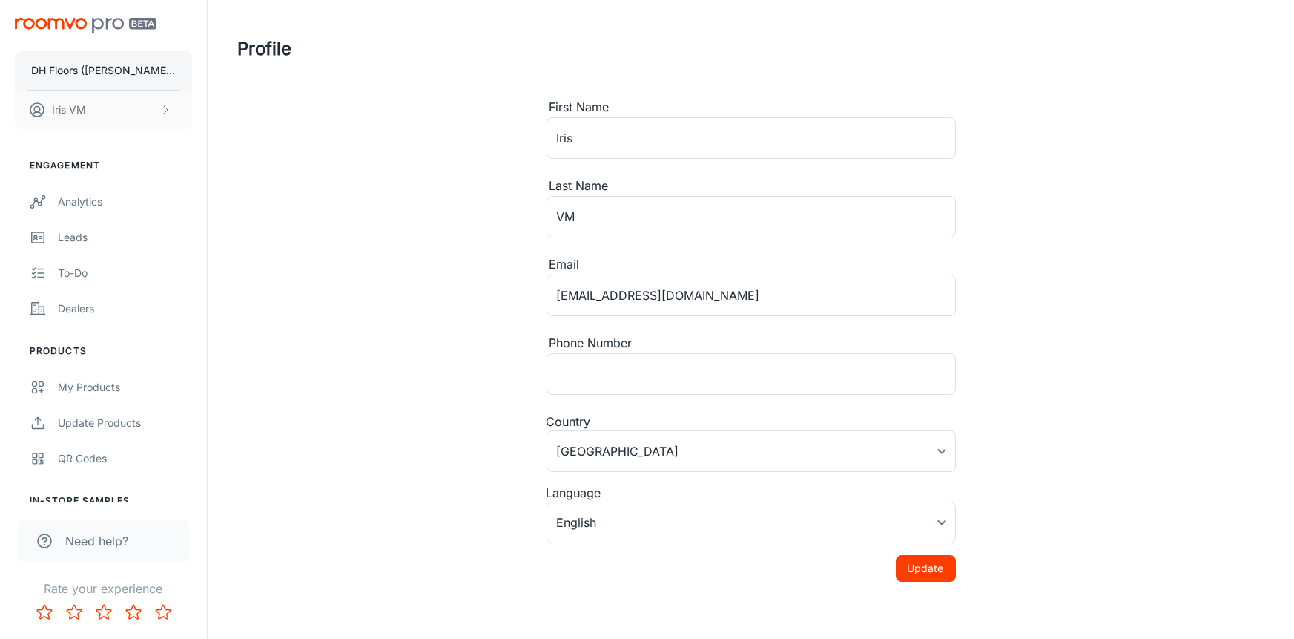
click at [102, 73] on p "DH Floors ([PERSON_NAME] Home)" at bounding box center [103, 70] width 145 height 16
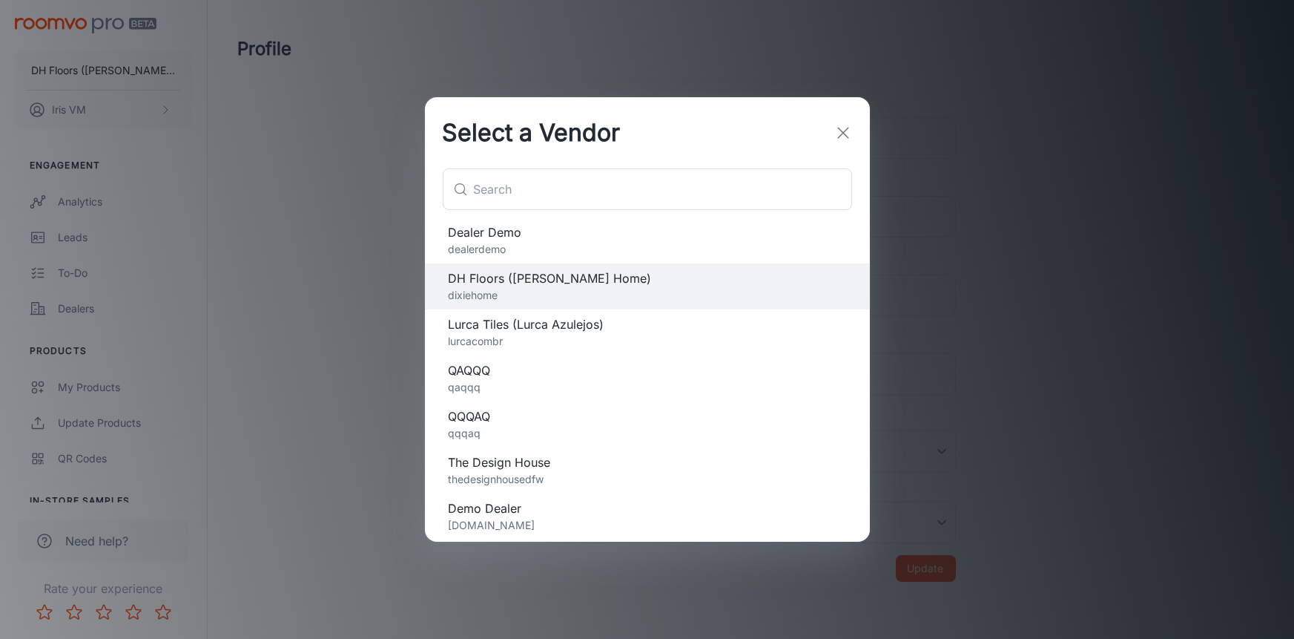
scroll to position [56, 0]
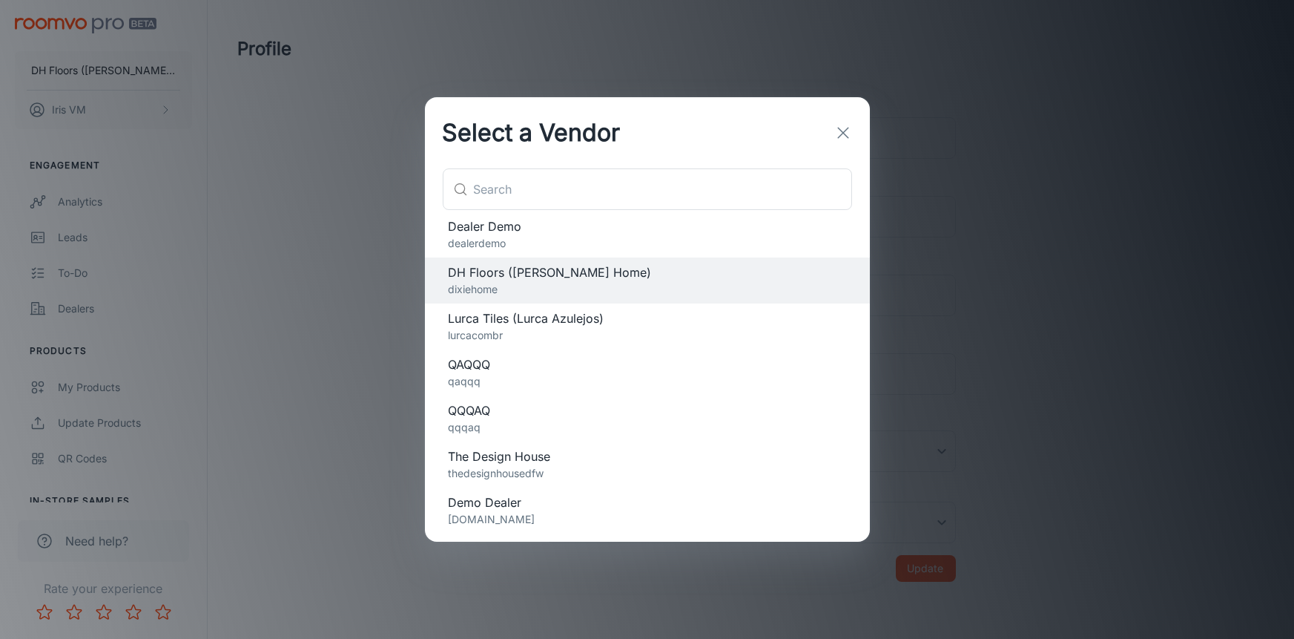
click at [393, 378] on div "Select a Vendor ​ ​ Choam choam Dealer Demo dealerdemo DH Floors (Dixie Home) d…" at bounding box center [647, 319] width 1294 height 639
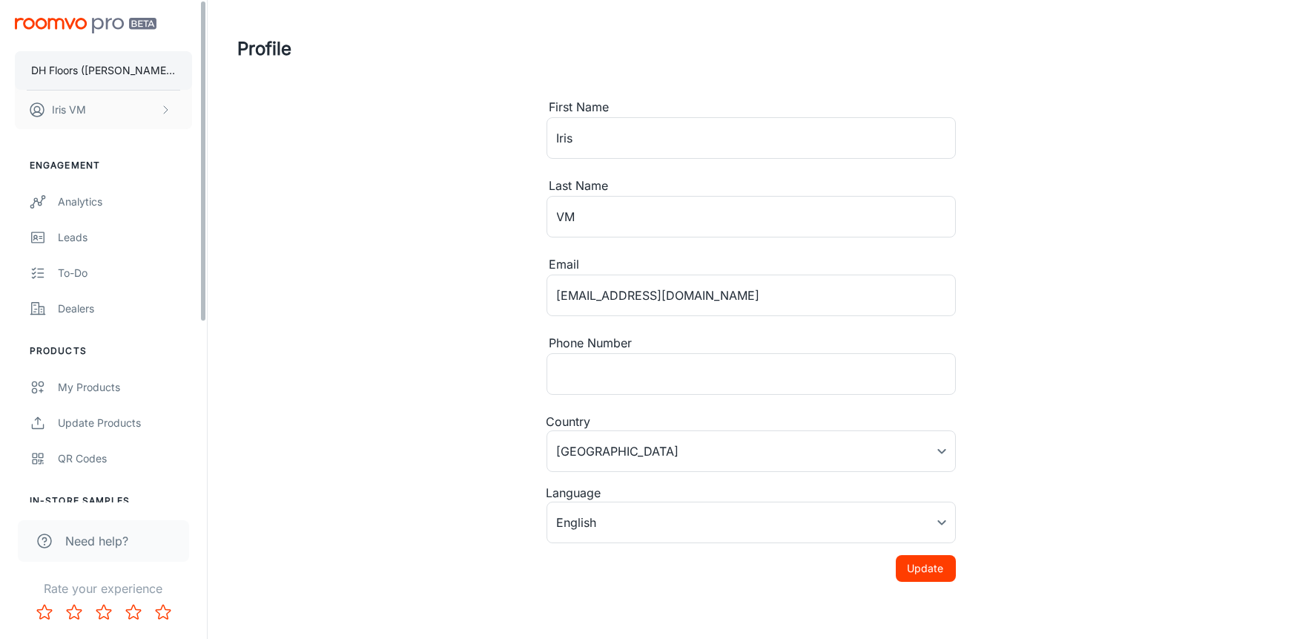
click at [119, 67] on p "DH Floors ([PERSON_NAME] Home)" at bounding box center [103, 70] width 145 height 16
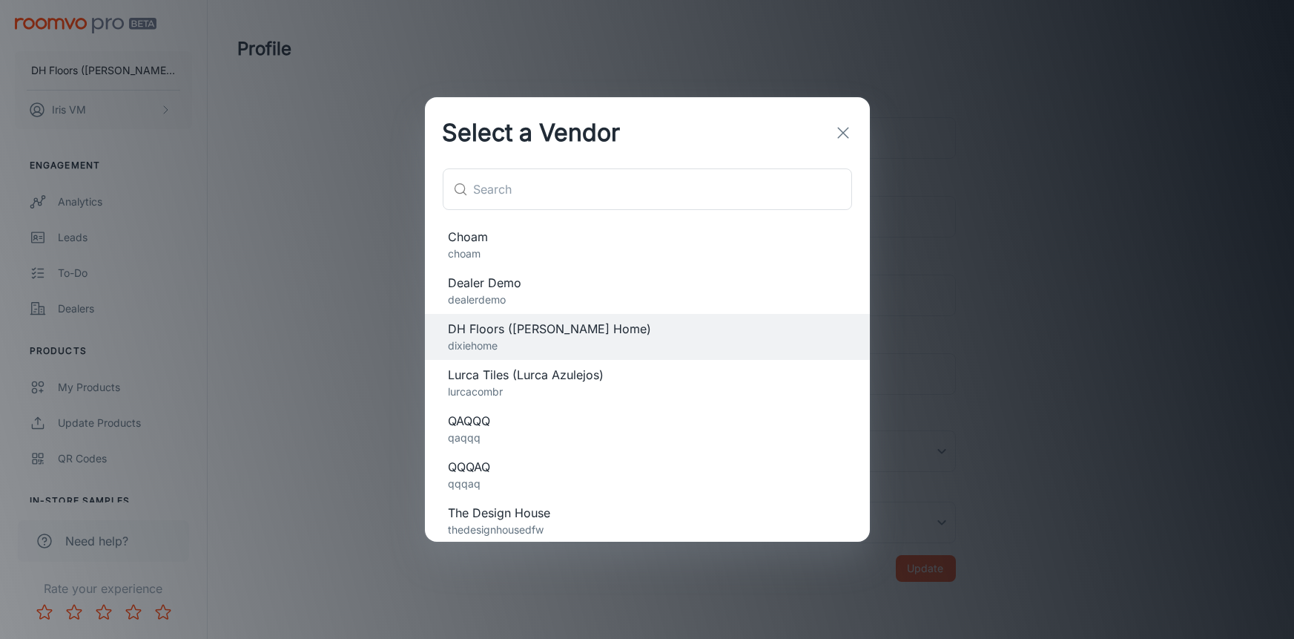
click at [450, 415] on span "QAQQQ" at bounding box center [648, 421] width 398 height 18
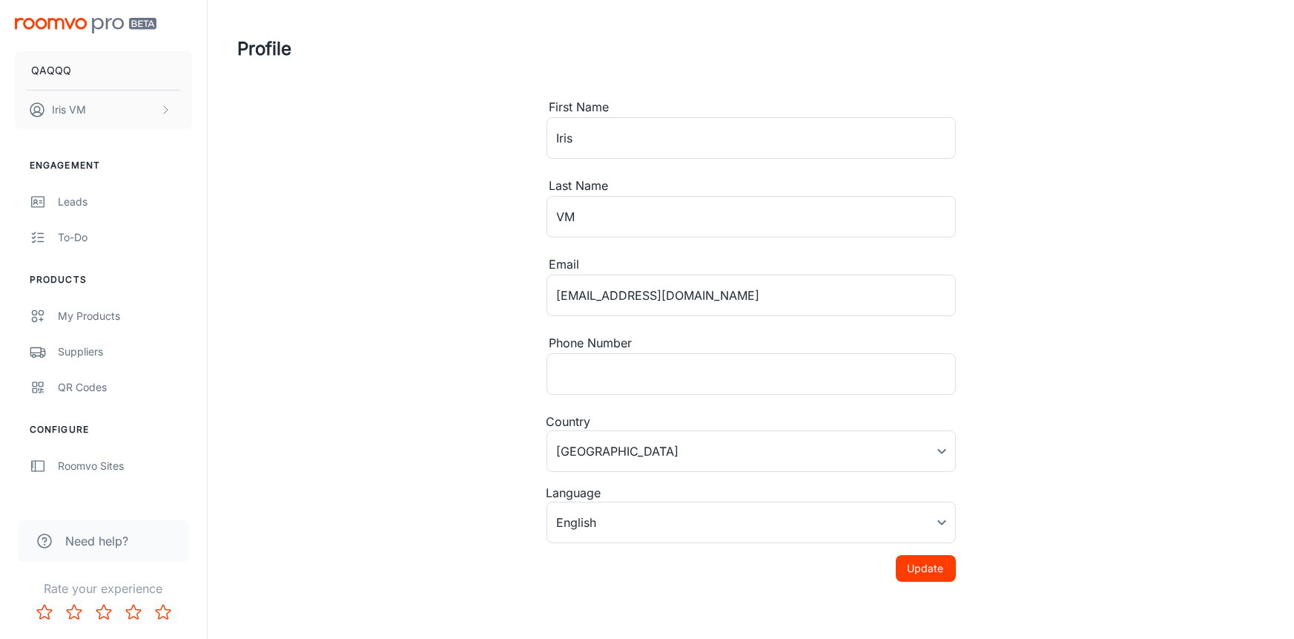
click at [275, 363] on div "Profile First Name Iris ​ Last Name VM ​ Email iris.shiminqiao@gmail.com ​ Phon…" at bounding box center [751, 314] width 1063 height 629
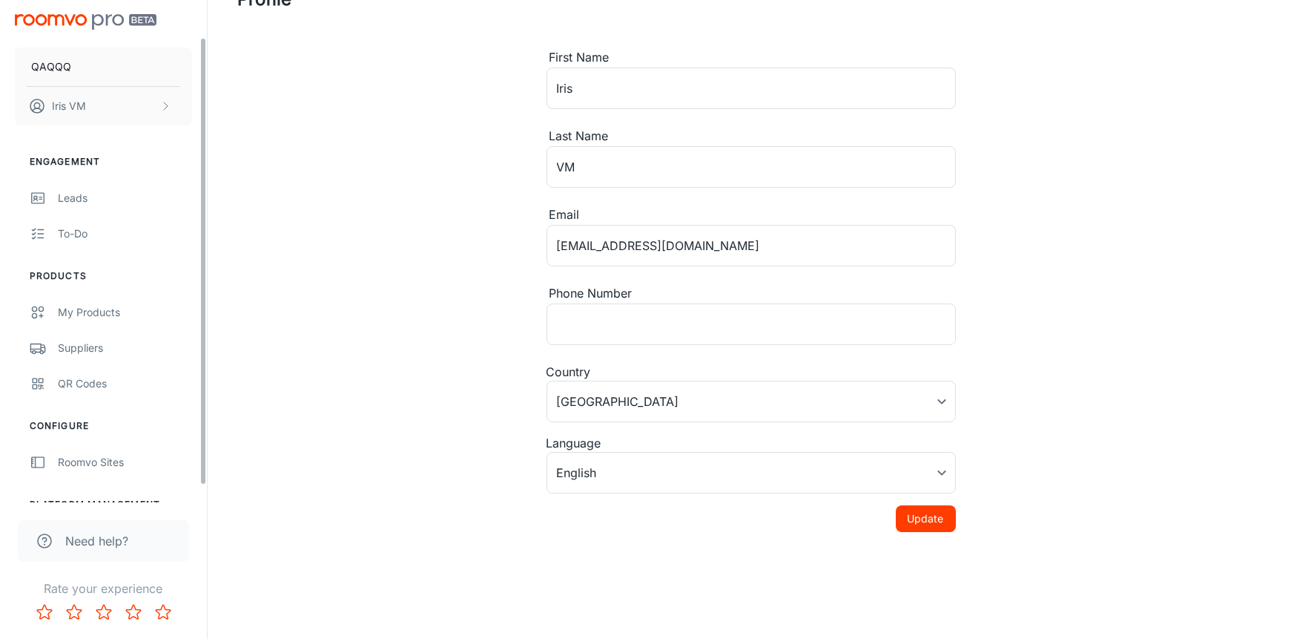
scroll to position [0, 0]
click at [270, 256] on div "Profile First Name Iris ​ Last Name VM ​ Email iris.shiminqiao@gmail.com ​ Phon…" at bounding box center [751, 264] width 1063 height 629
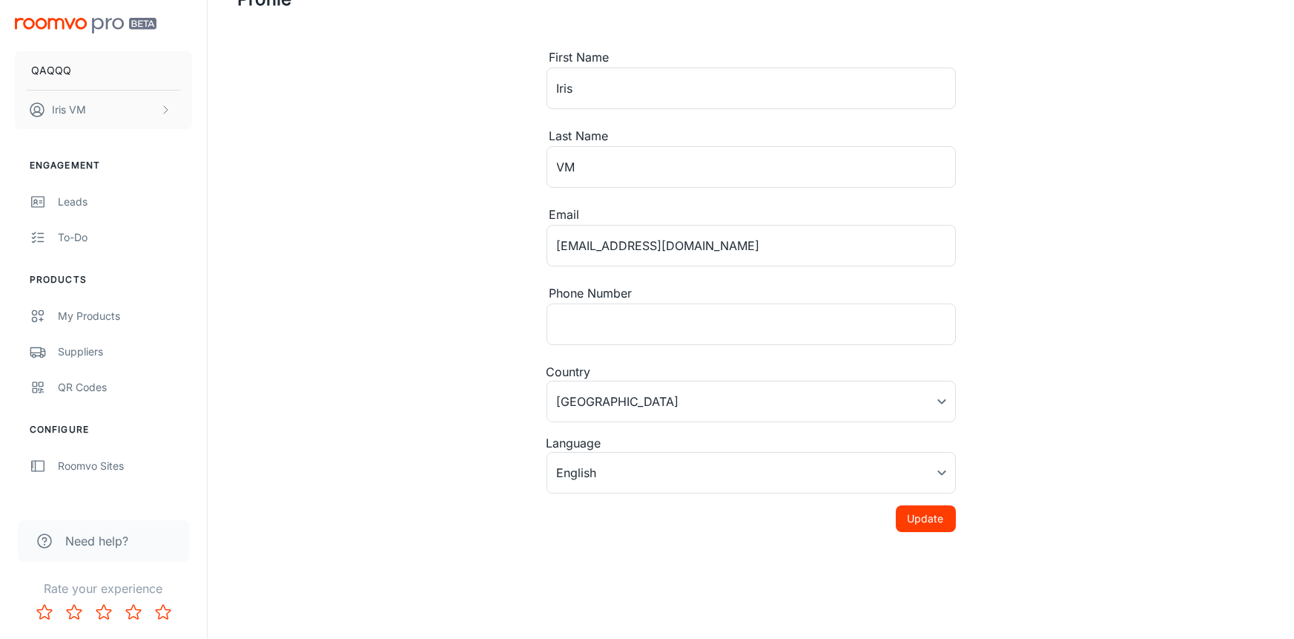
click at [75, 15] on div "QAQQQ Iris VM" at bounding box center [103, 70] width 207 height 141
click at [79, 27] on img "scrollable content" at bounding box center [86, 26] width 142 height 16
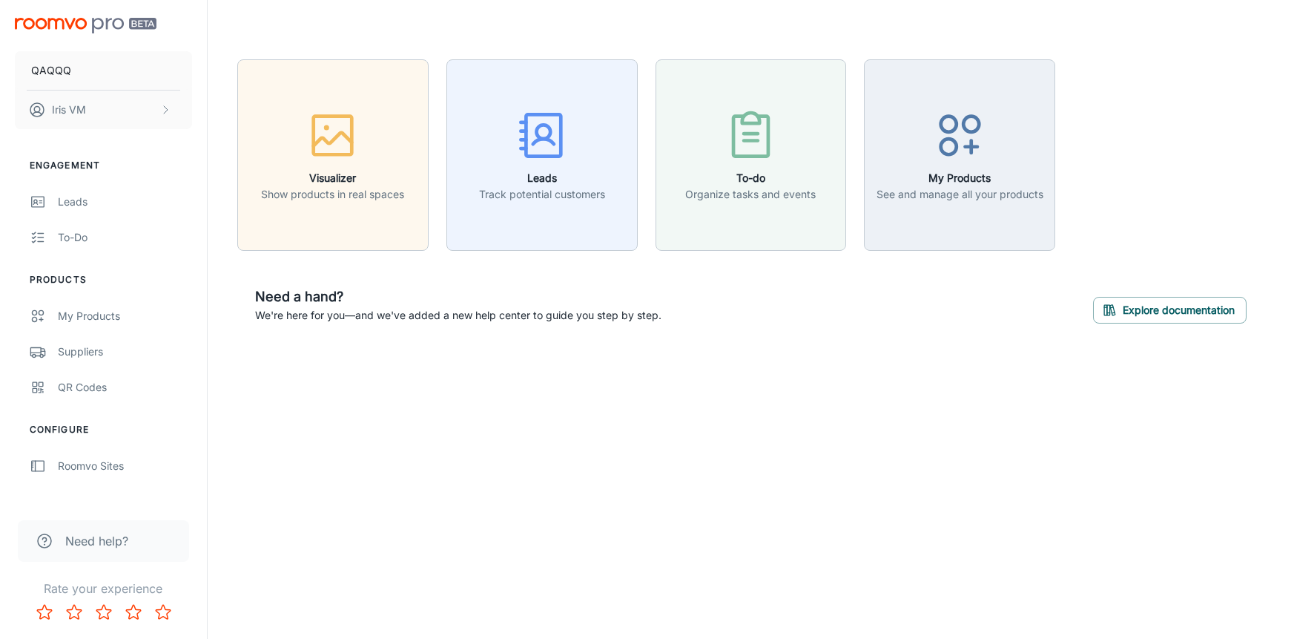
click at [981, 277] on div "Need a hand? We're here for you—and we've added a new help center to guide you …" at bounding box center [750, 305] width 1027 height 73
click at [90, 73] on button "QAQQQ" at bounding box center [103, 70] width 177 height 39
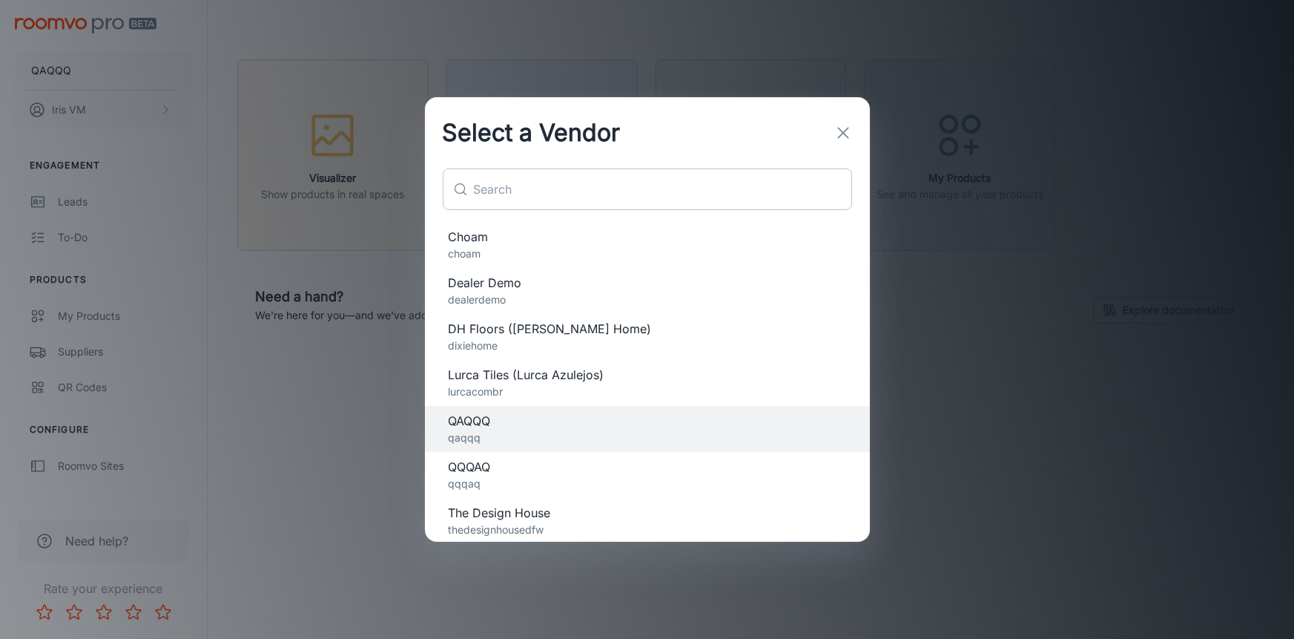
click at [503, 187] on input "text" at bounding box center [663, 189] width 378 height 42
click at [832, 138] on button "button" at bounding box center [844, 133] width 30 height 30
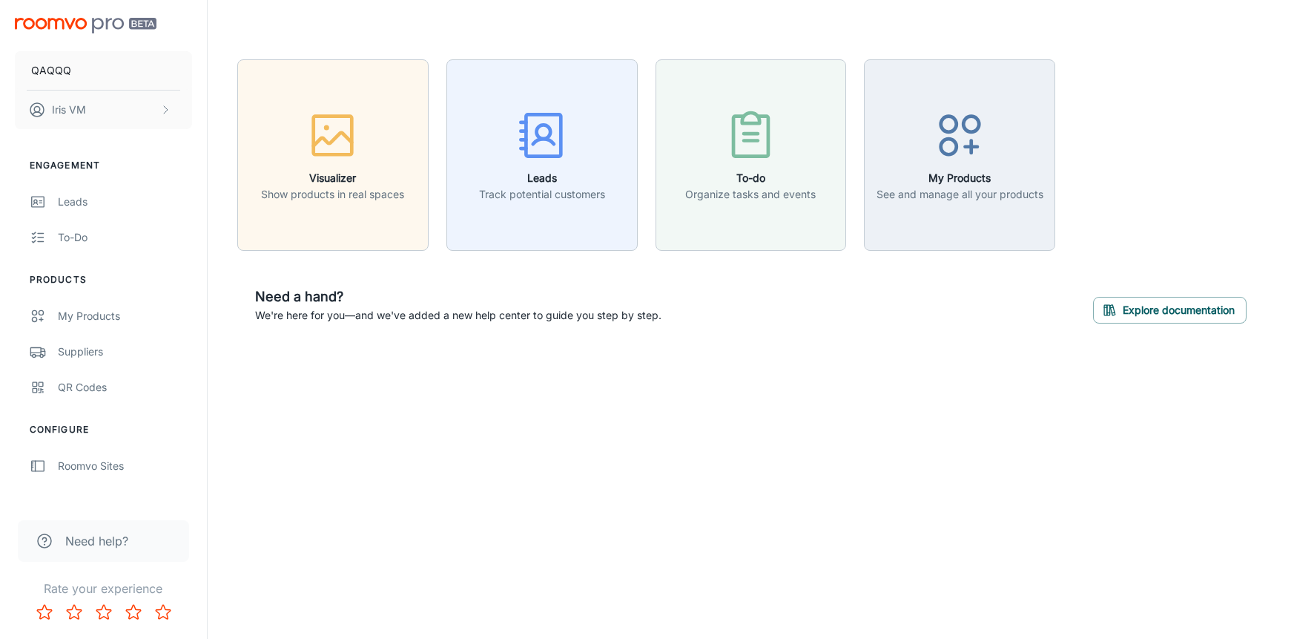
click at [942, 389] on div "Visualizer Show products in real spaces Leads Track potential customers To-do O…" at bounding box center [751, 200] width 1087 height 401
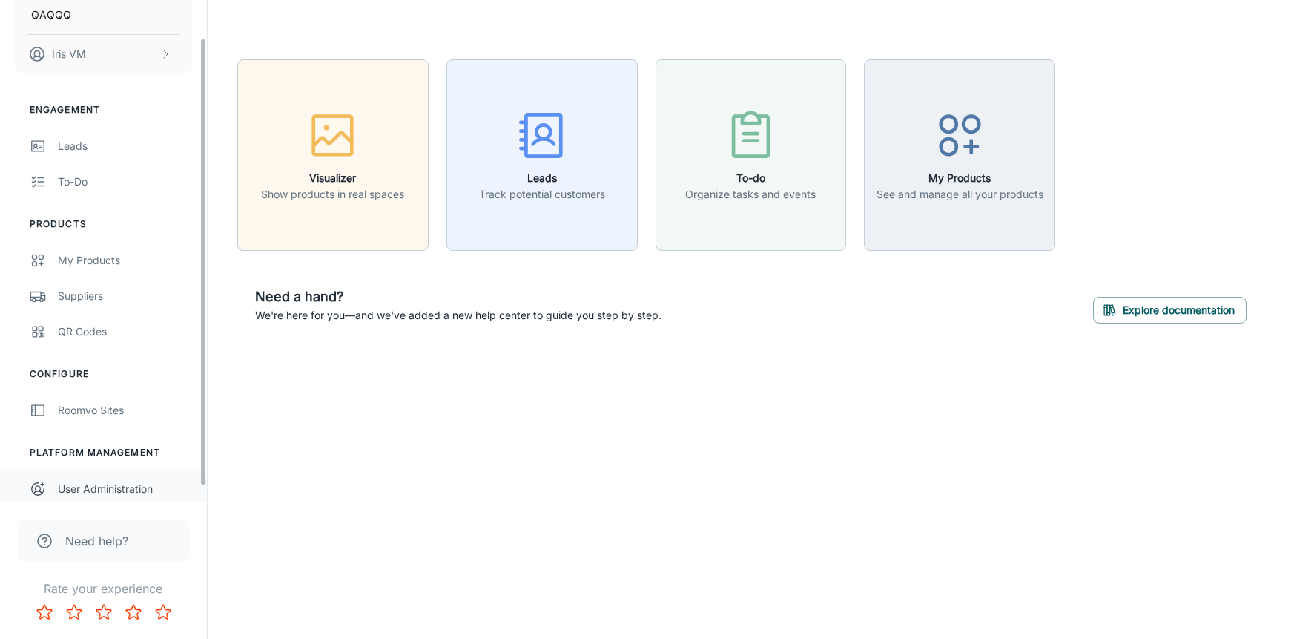
scroll to position [59, 0]
click at [105, 490] on div "User Administration" at bounding box center [125, 485] width 134 height 16
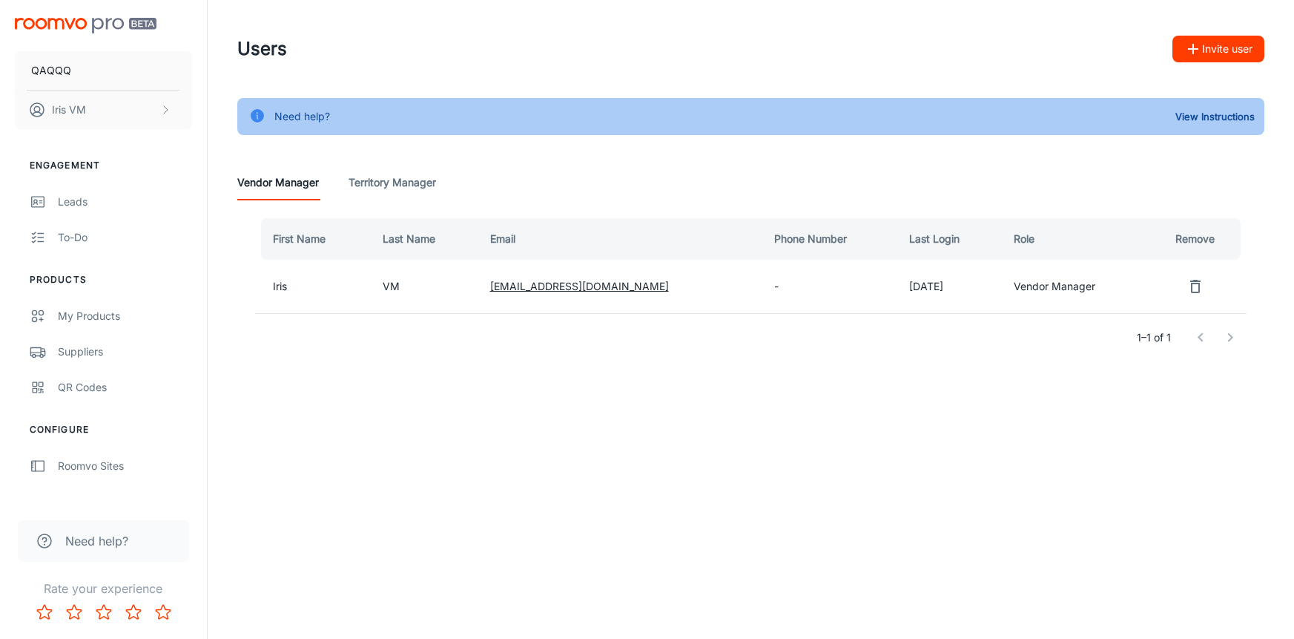
click at [1205, 288] on button "remove user" at bounding box center [1196, 286] width 30 height 30
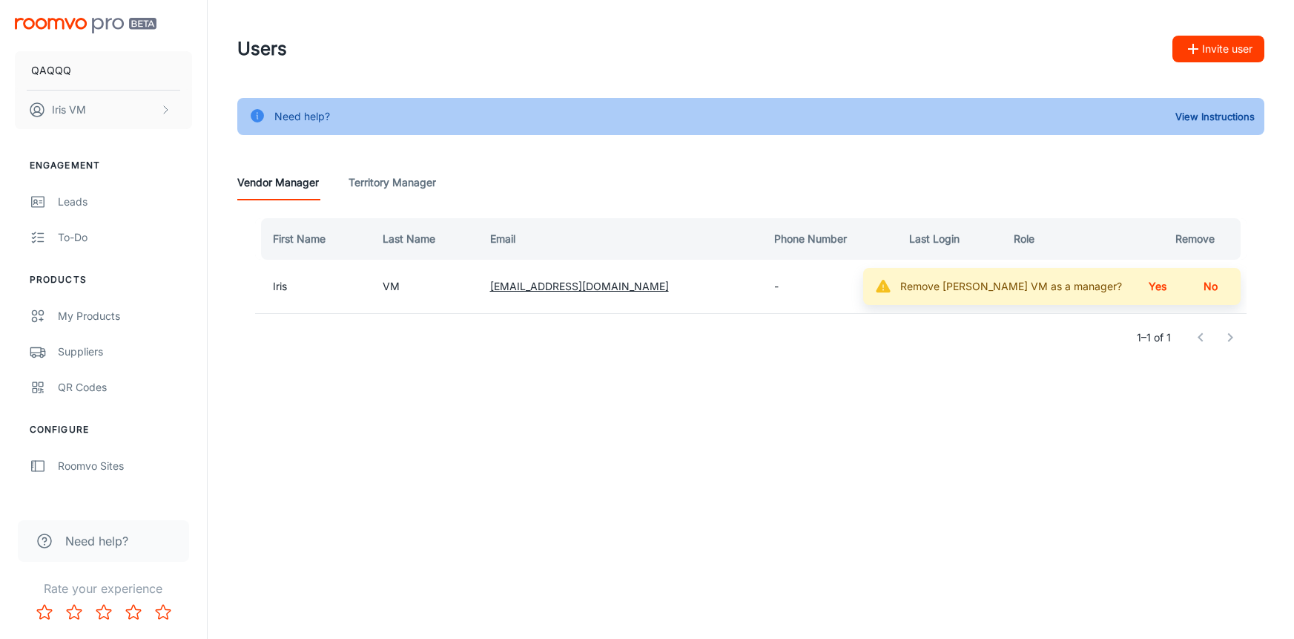
click at [1115, 378] on div "First Name Last Name Email Phone Number Last Login Role Remove Iris VM iris.shi…" at bounding box center [750, 289] width 1027 height 179
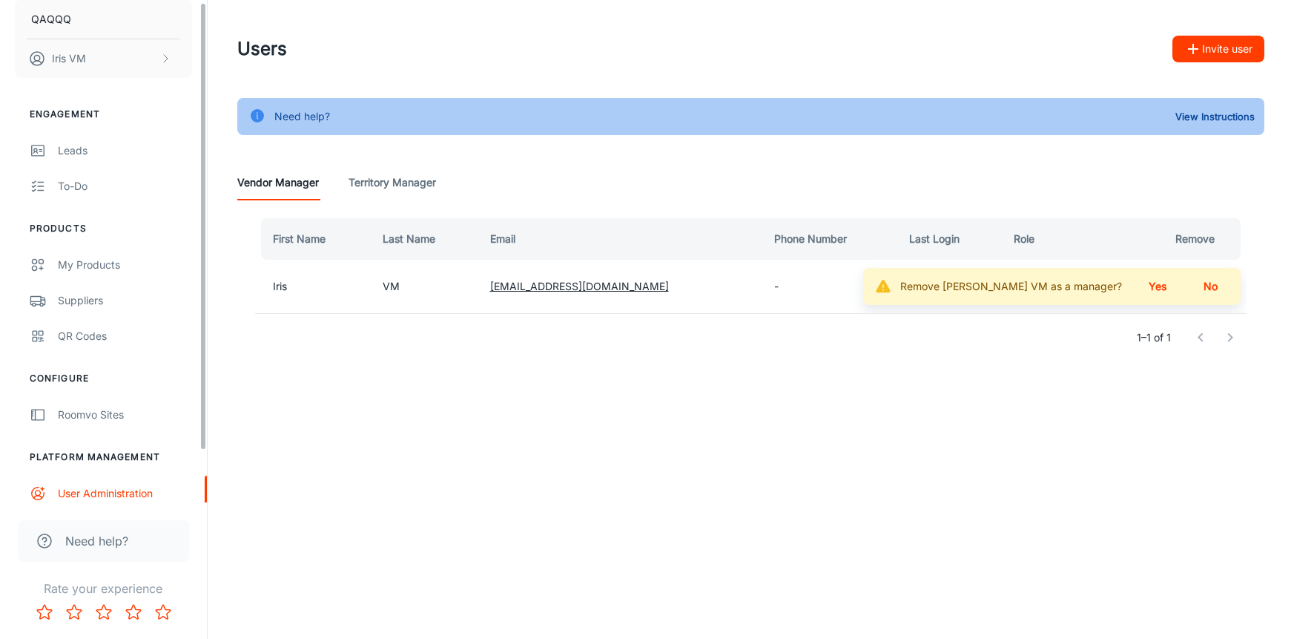
scroll to position [59, 0]
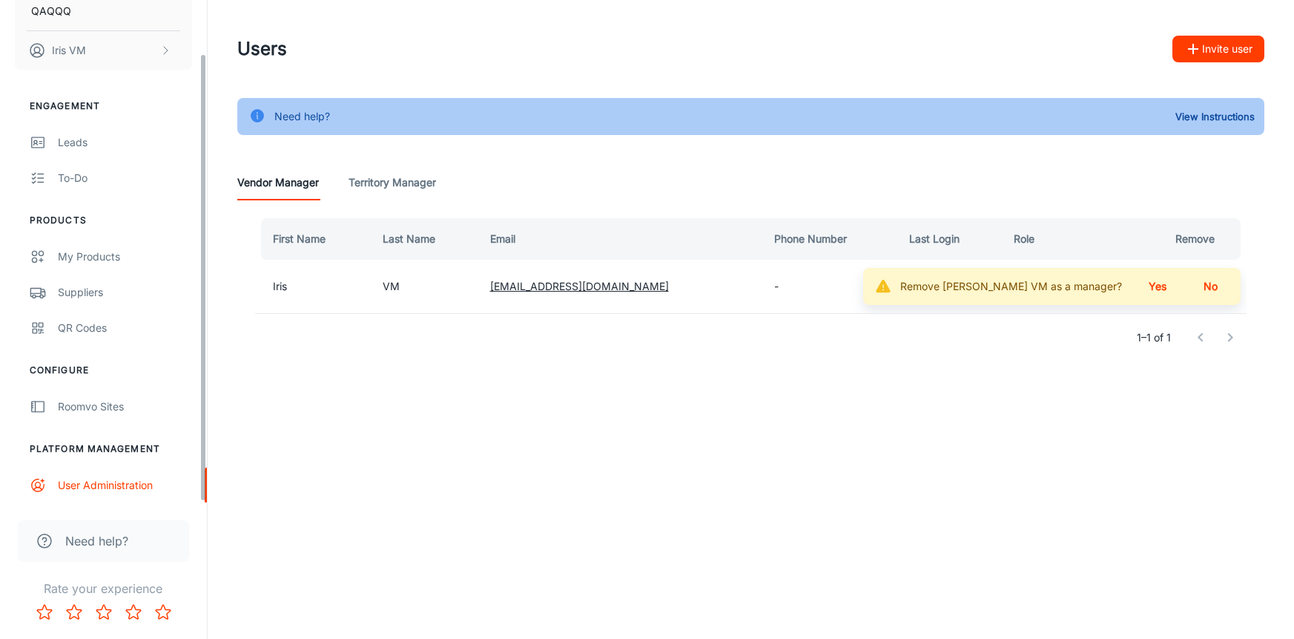
click at [329, 469] on div "QAQQQ Iris VM Engagement Leads To-do Products My Products Suppliers QR Codes Co…" at bounding box center [647, 319] width 1294 height 639
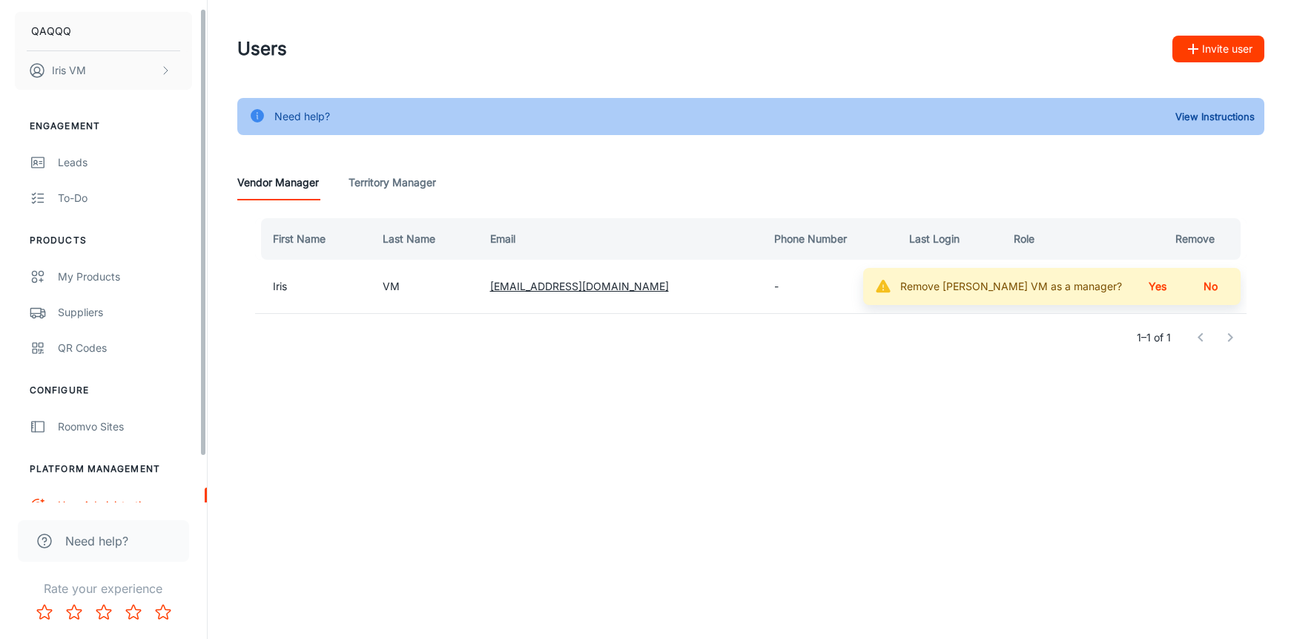
scroll to position [0, 0]
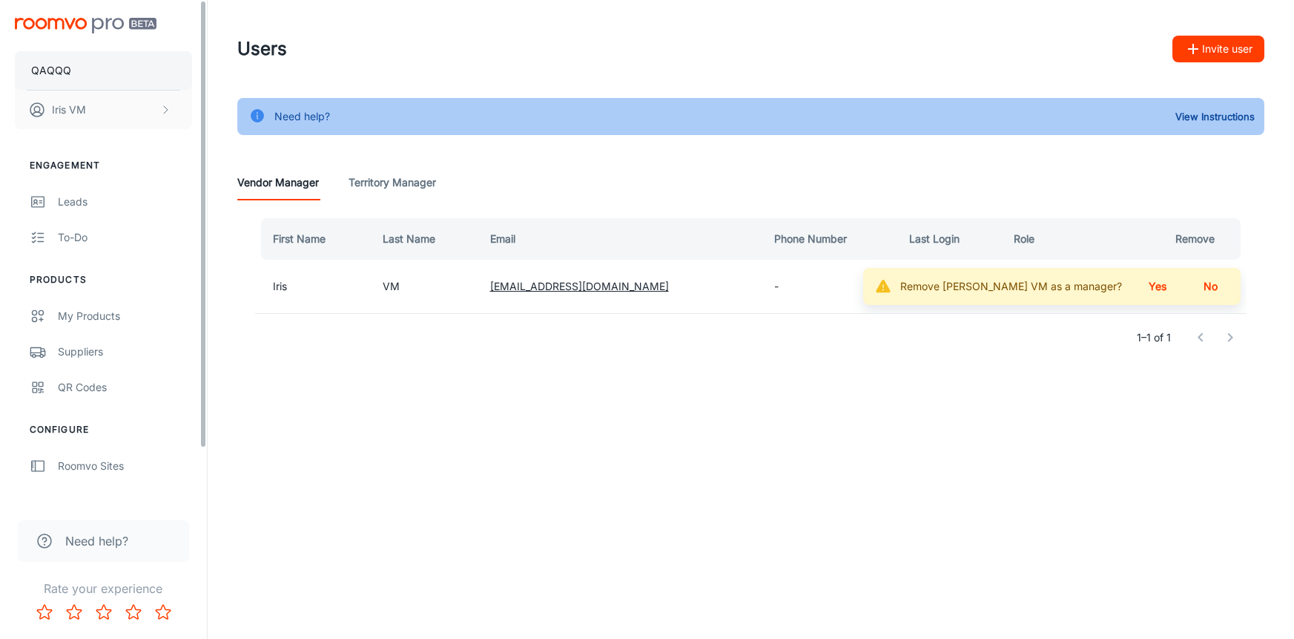
click at [59, 79] on button "QAQQQ" at bounding box center [103, 70] width 177 height 39
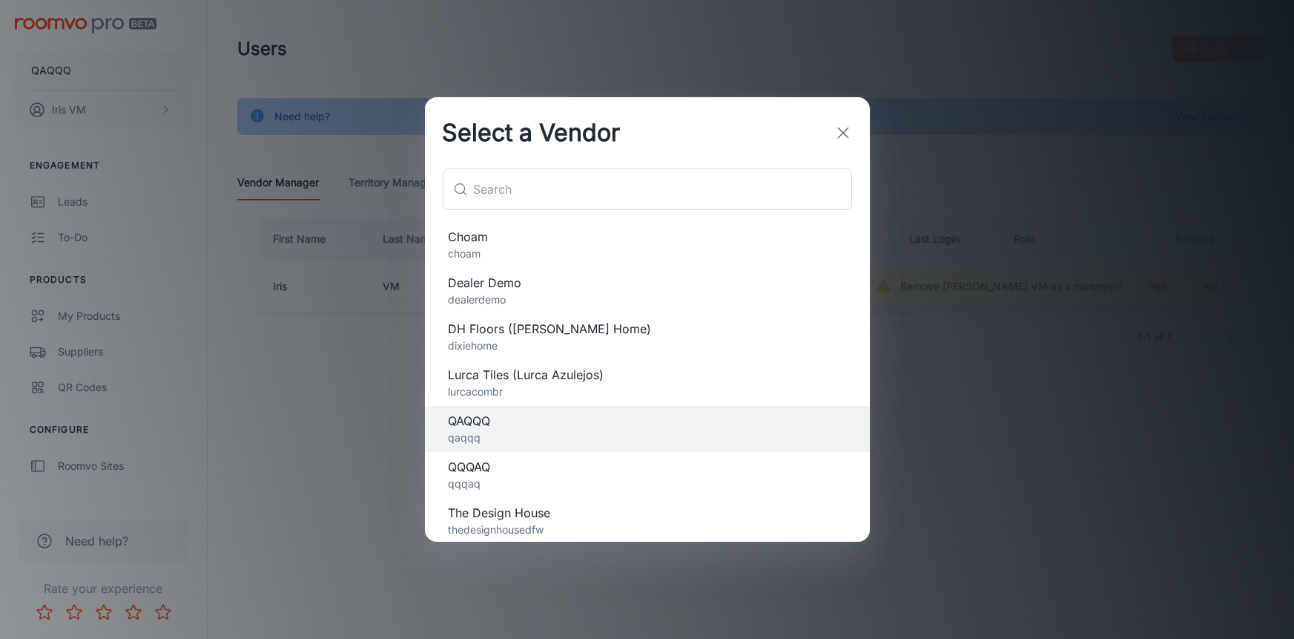
click at [66, 128] on div "Select a Vendor ​ ​ Choam choam Dealer Demo dealerdemo DH Floors (Dixie Home) d…" at bounding box center [647, 319] width 1294 height 639
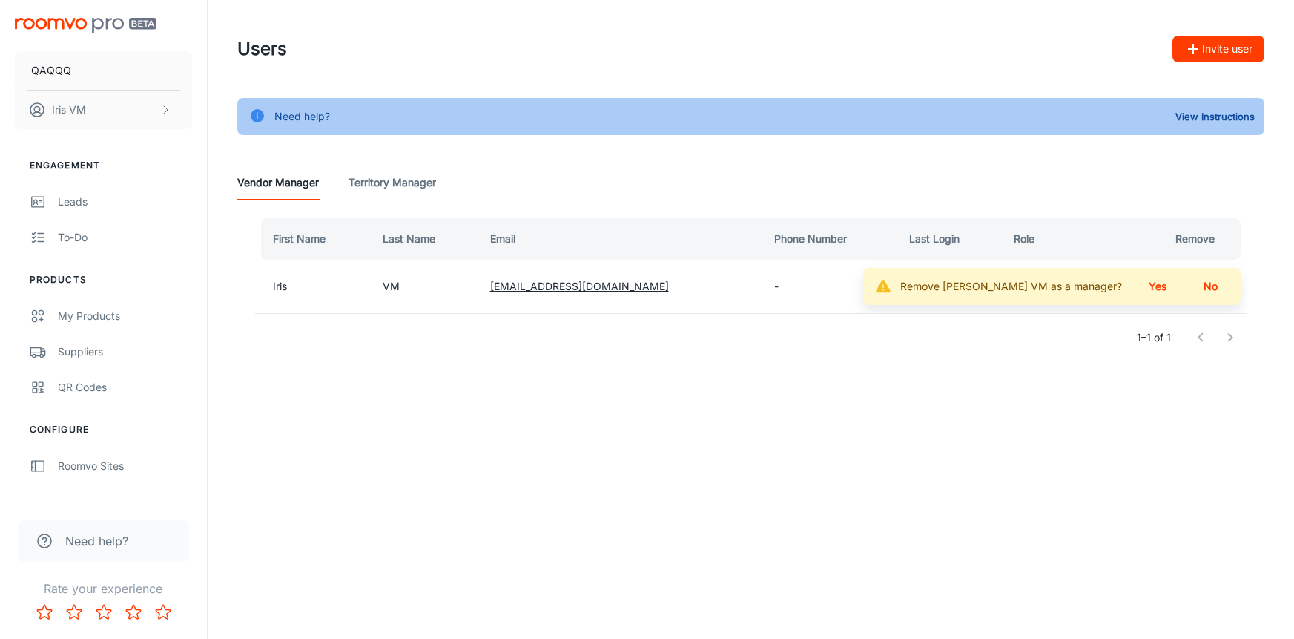
click at [77, 113] on p "Iris VM" at bounding box center [69, 110] width 34 height 16
click at [228, 133] on li "Log out" at bounding box center [231, 134] width 79 height 25
